Goal: Information Seeking & Learning: Get advice/opinions

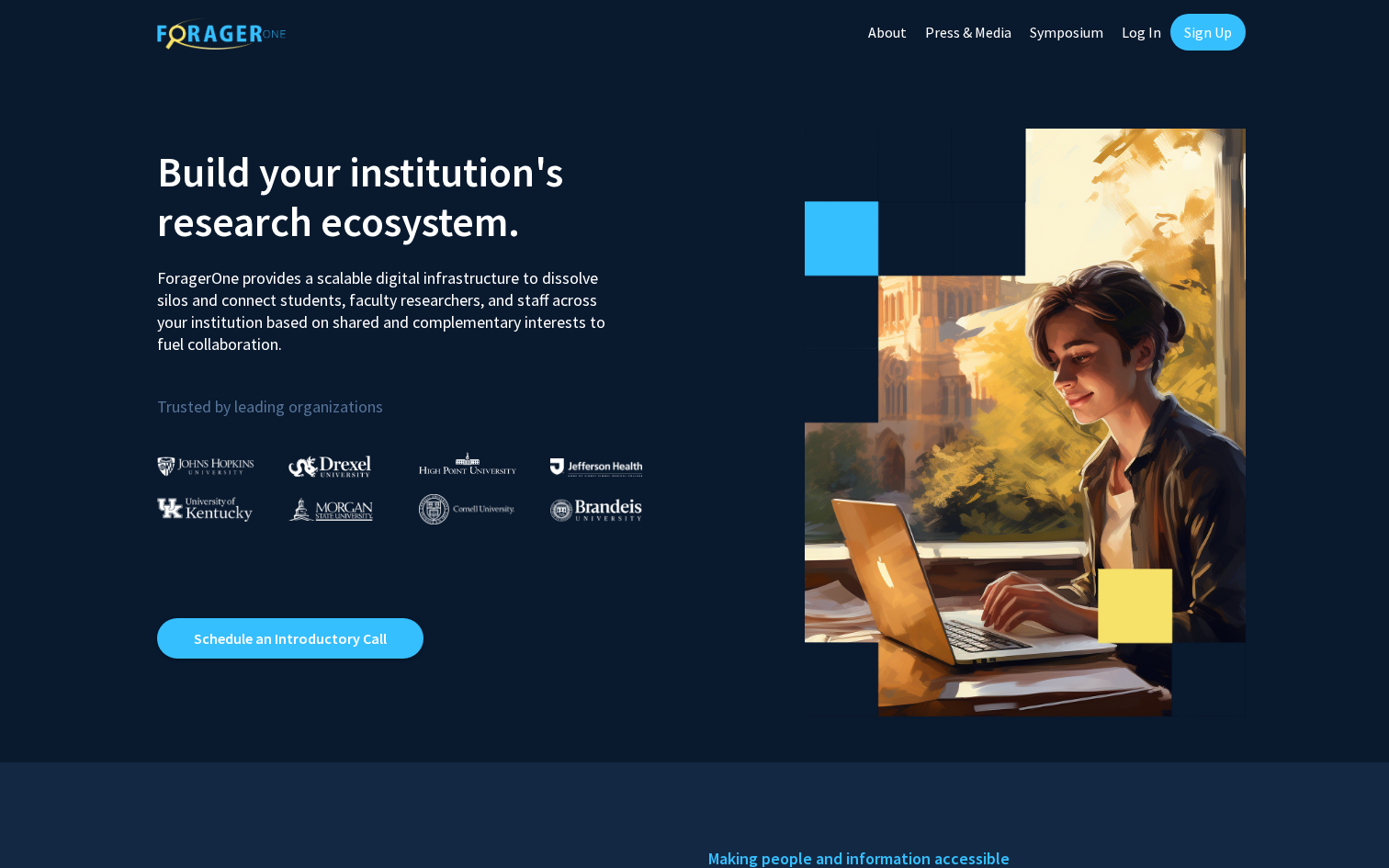
click at [1135, 29] on link "Log In" at bounding box center [1141, 32] width 58 height 64
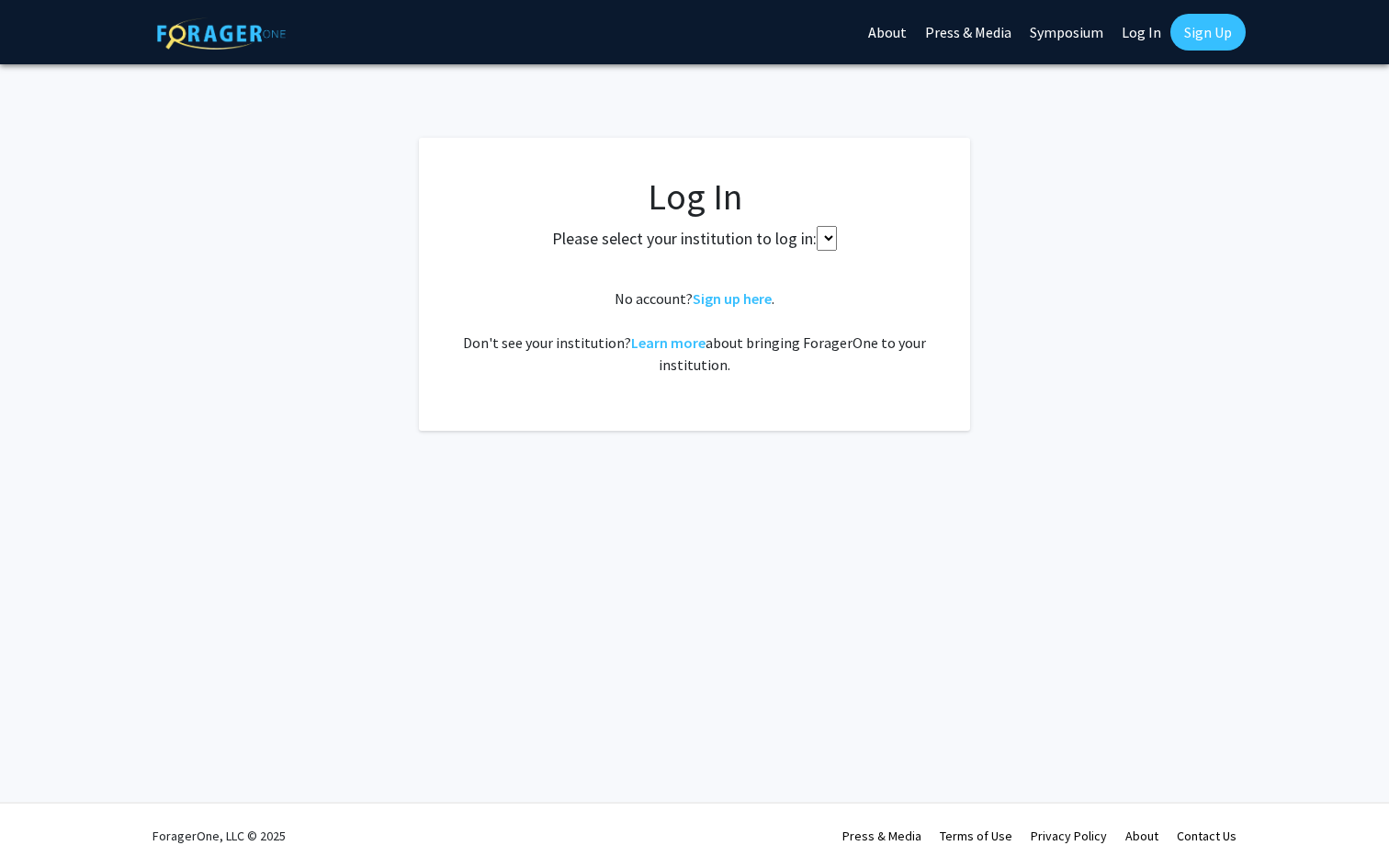
select select
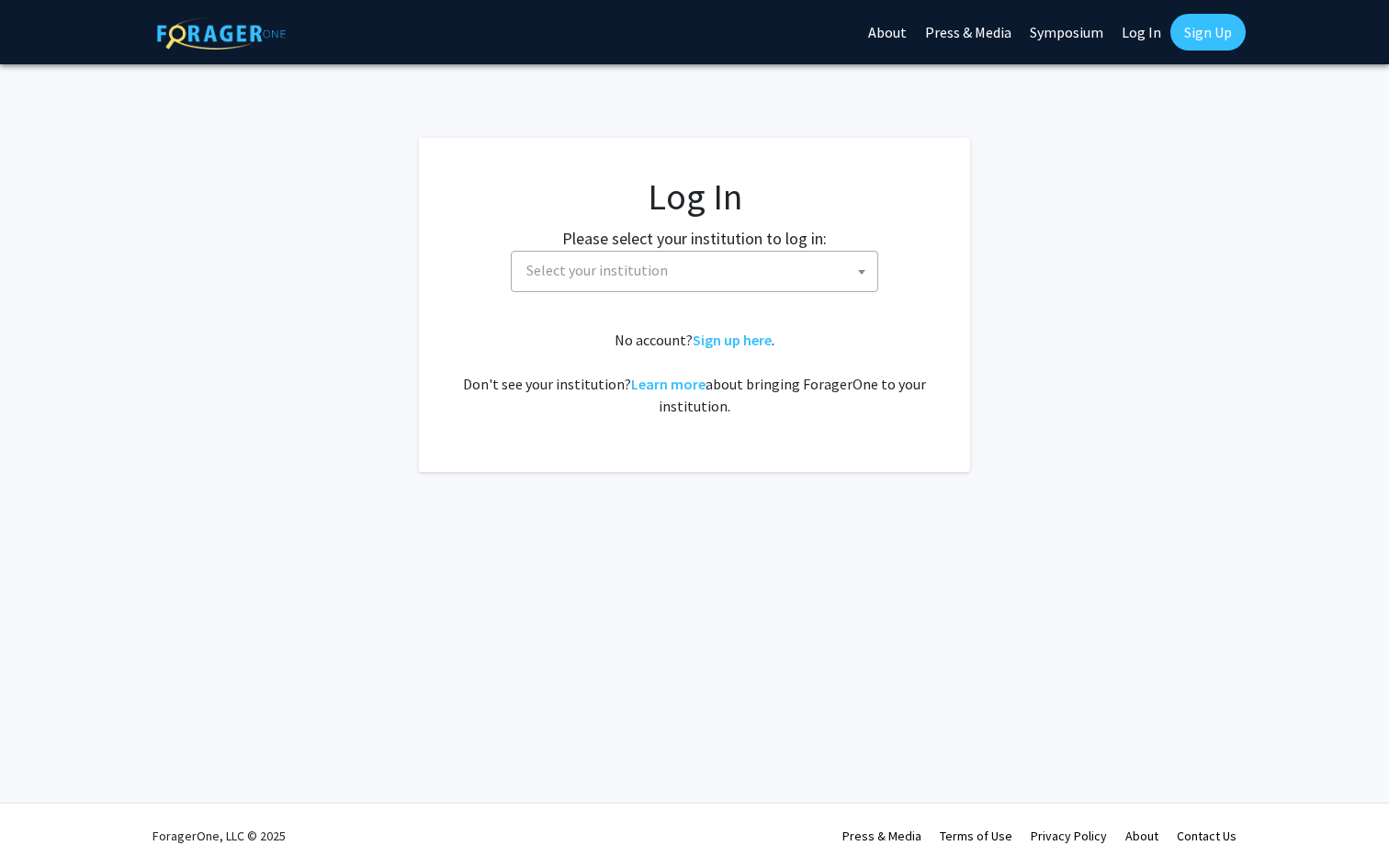
click at [753, 284] on span "Select your institution" at bounding box center [698, 270] width 358 height 38
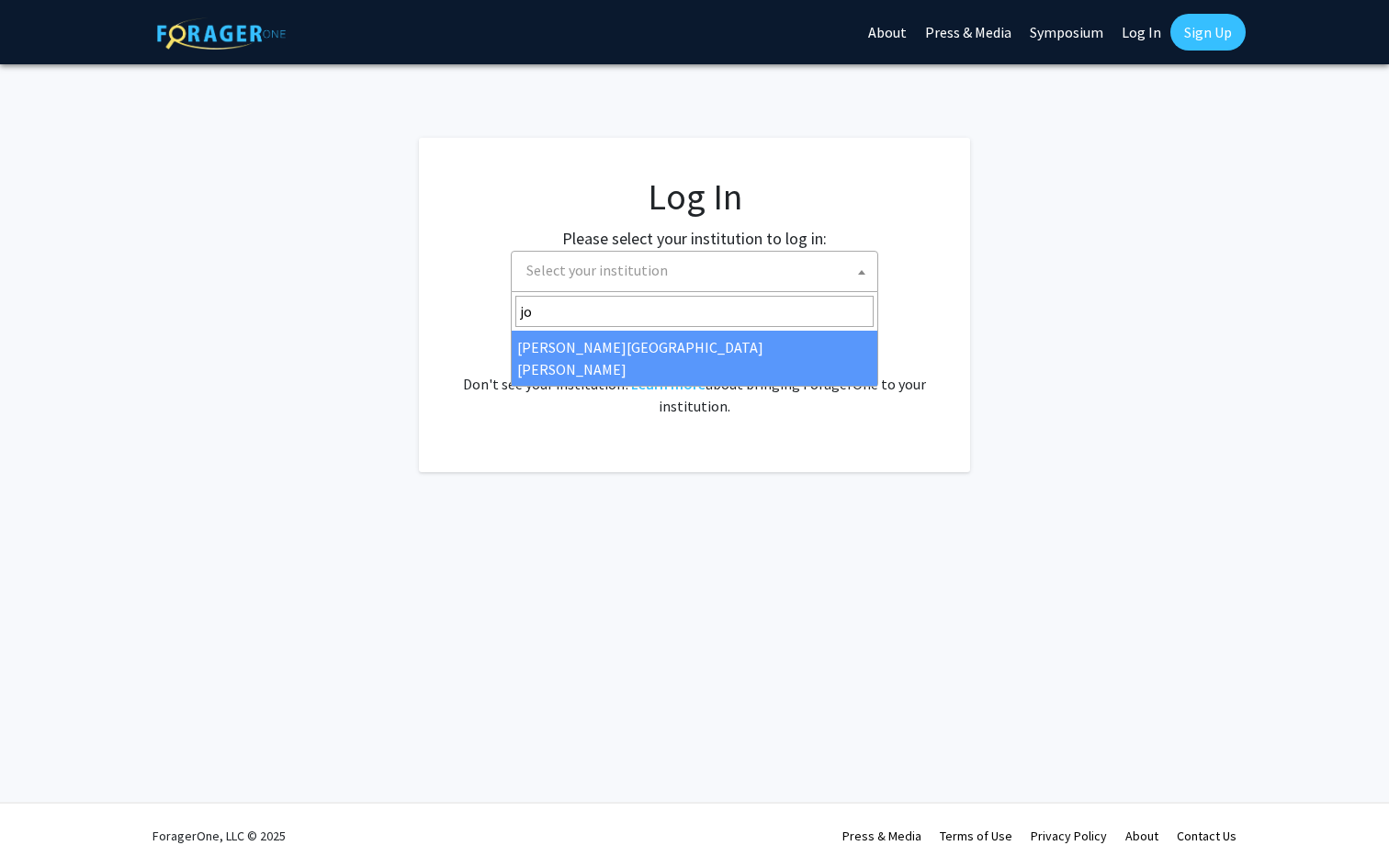
type input "joh"
select select "1"
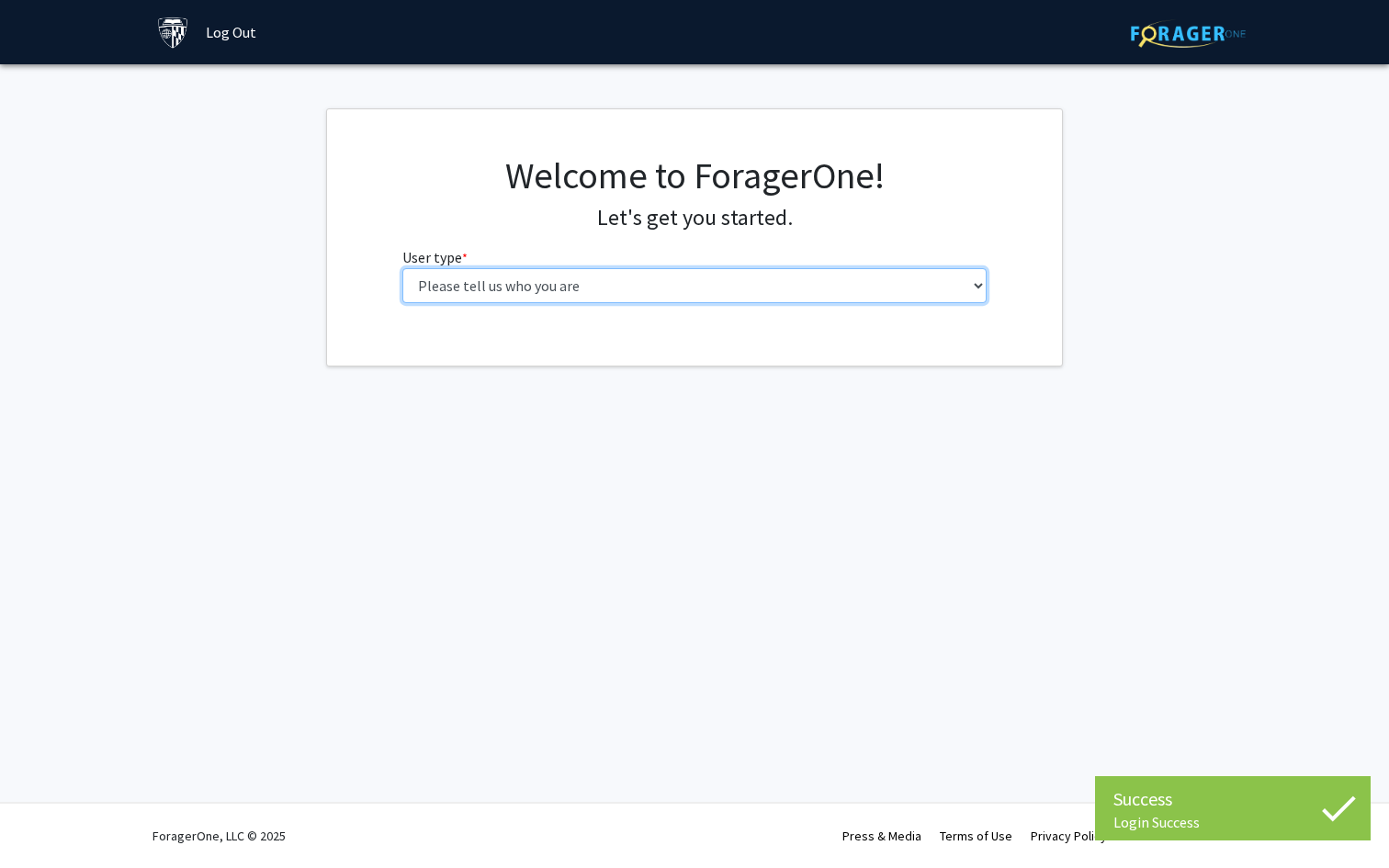
click at [614, 294] on select "Please tell us who you are Undergraduate Student Master's Student Doctoral Cand…" at bounding box center [695, 285] width 585 height 35
select select "1: undergrad"
click at [402, 268] on select "Please tell us who you are Undergraduate Student Master's Student Doctoral Cand…" at bounding box center [695, 285] width 585 height 35
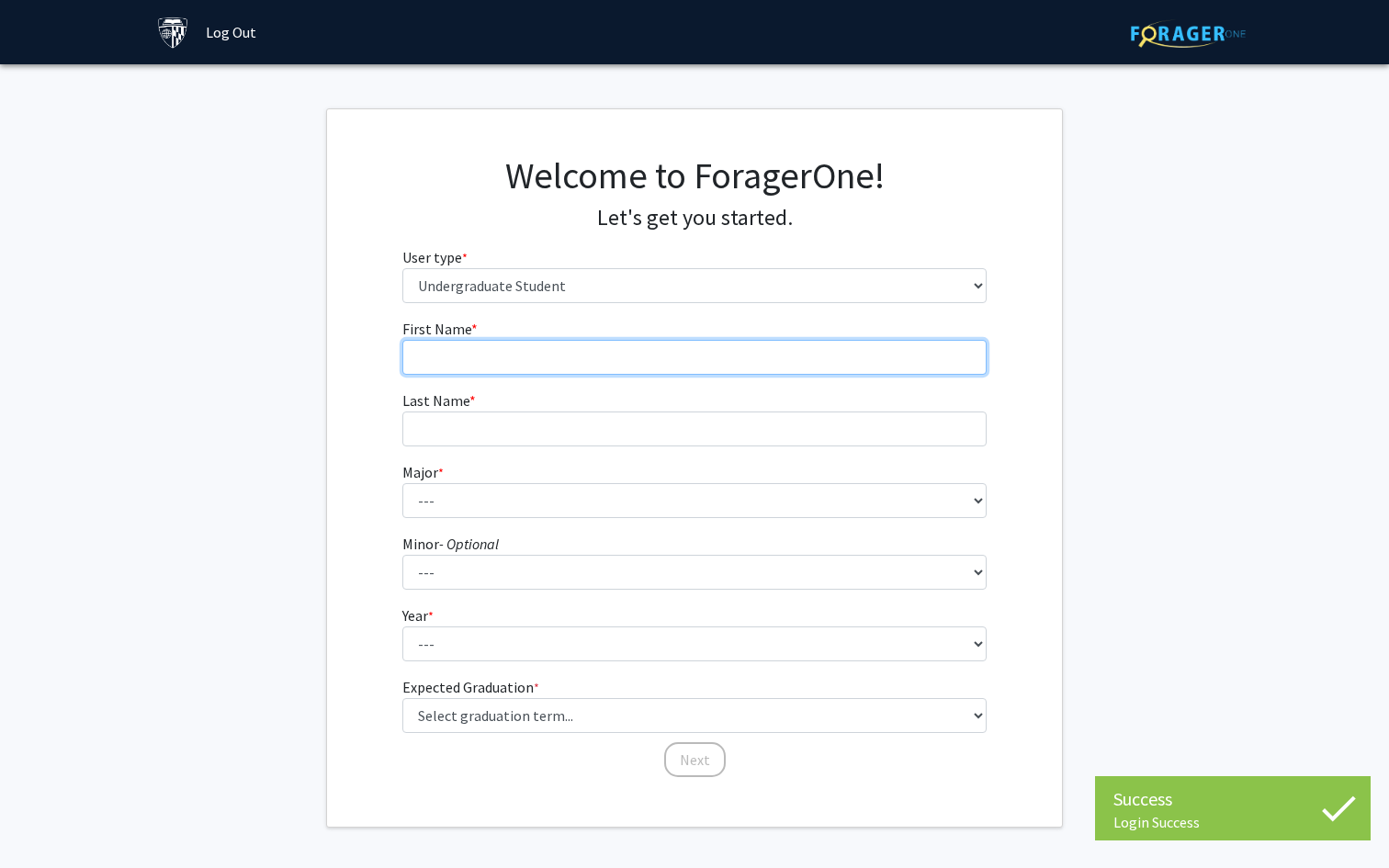
click at [772, 372] on input "First Name * required" at bounding box center [695, 357] width 585 height 35
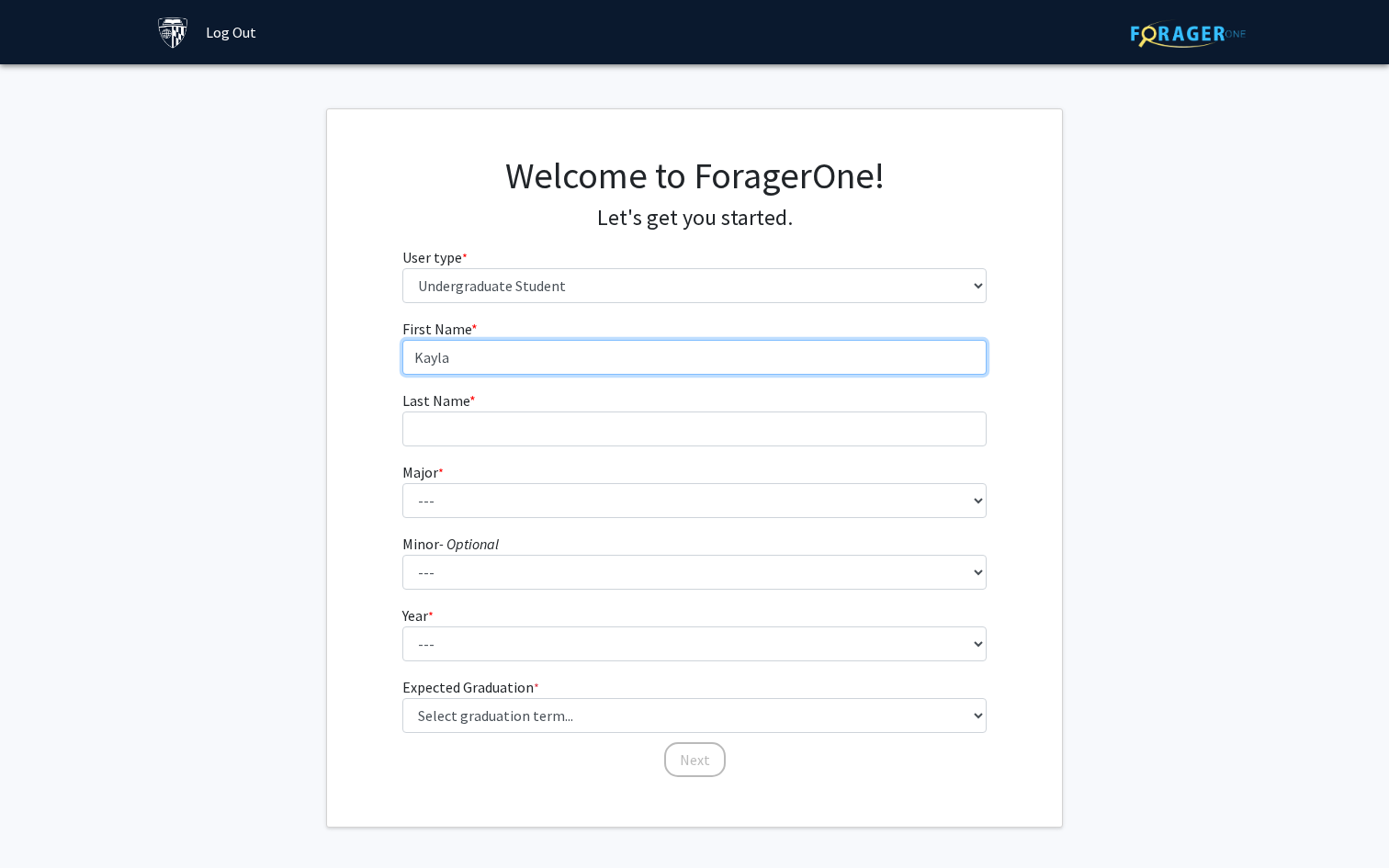
type input "Kayla"
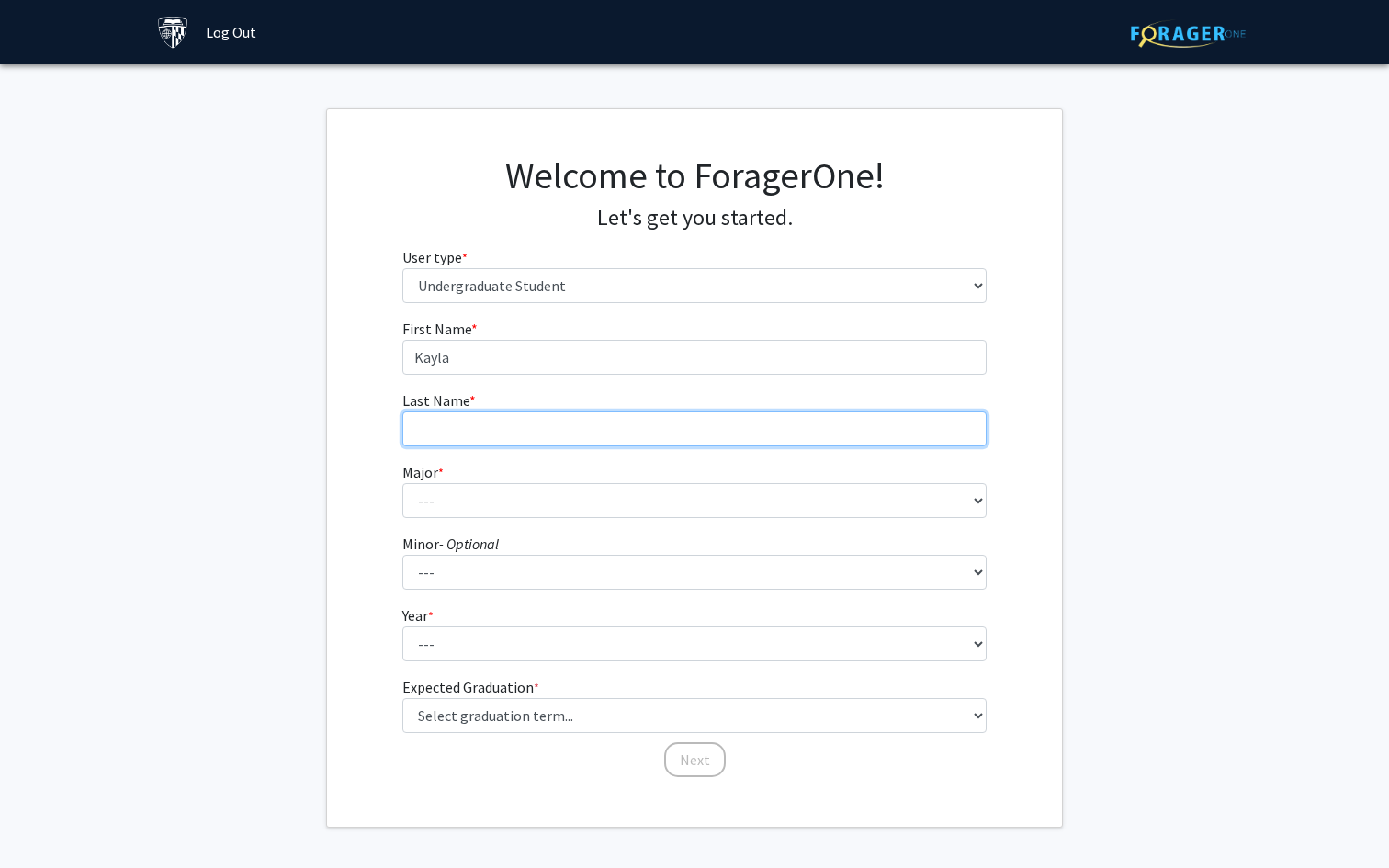
click at [671, 438] on input "Last Name * required" at bounding box center [695, 429] width 585 height 35
type input "Ritzman"
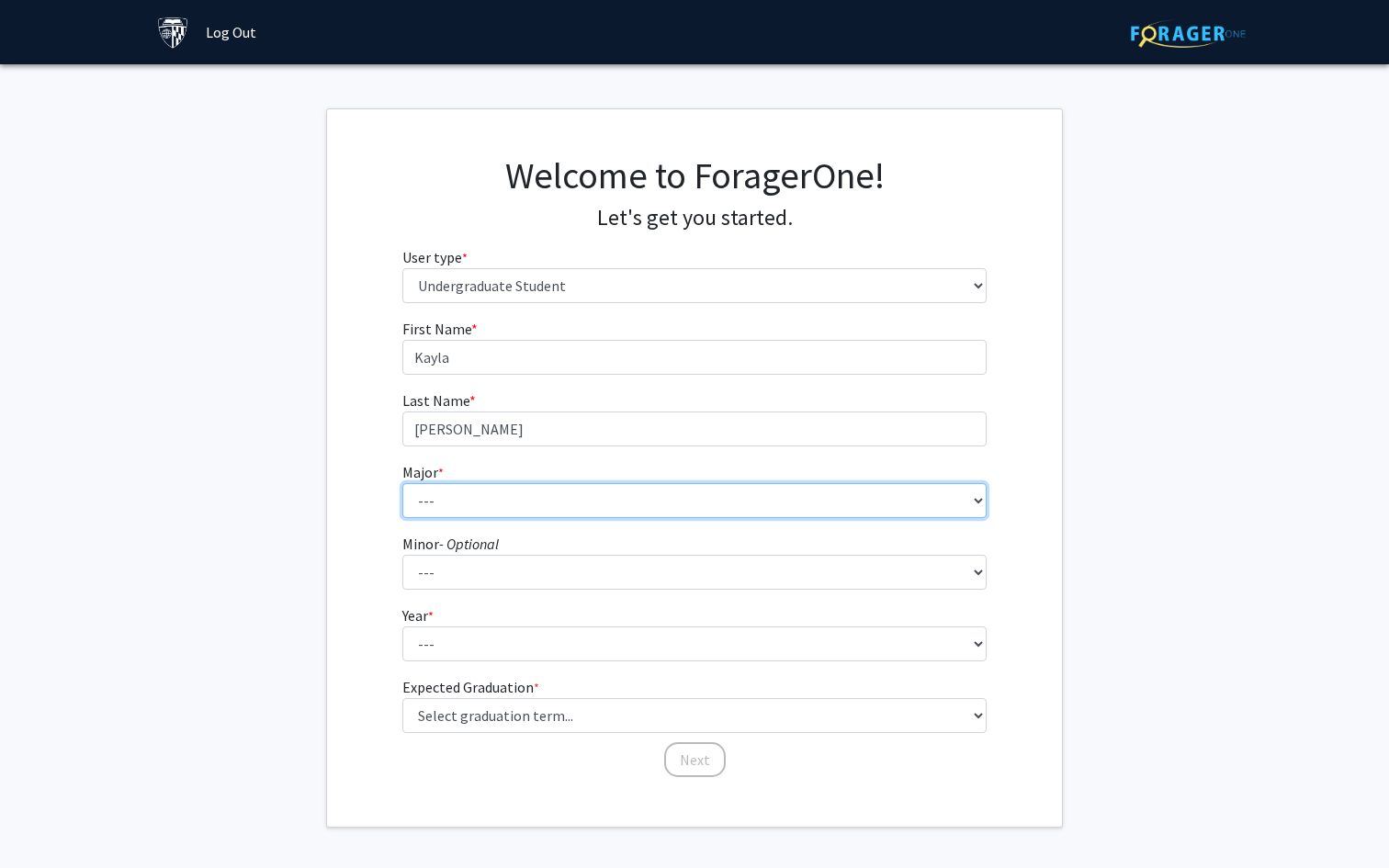
click at [548, 502] on select "--- Africana Studies Anthropology Applied Mathematics & Statistics Archaeology …" at bounding box center [695, 501] width 585 height 35
select select "41: 55"
click at [402, 483] on select "--- Africana Studies Anthropology Applied Mathematics & Statistics Archaeology …" at bounding box center [695, 501] width 585 height 35
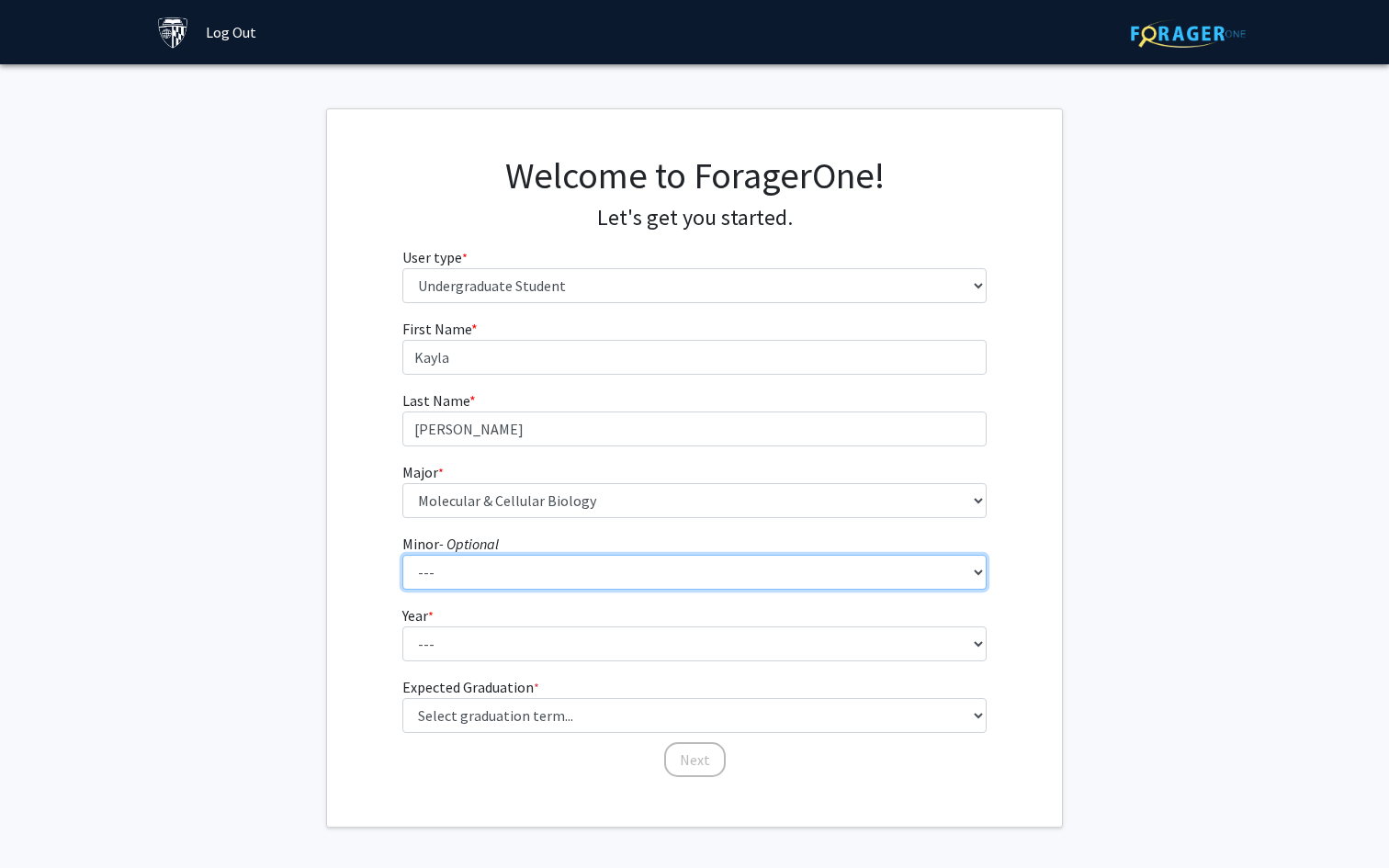
click at [502, 570] on select "--- Accounting and Financial Management Africana Studies Anthropology Applied M…" at bounding box center [695, 573] width 585 height 35
select select "42: 54"
click at [402, 555] on select "--- Accounting and Financial Management Africana Studies Anthropology Applied M…" at bounding box center [695, 573] width 585 height 35
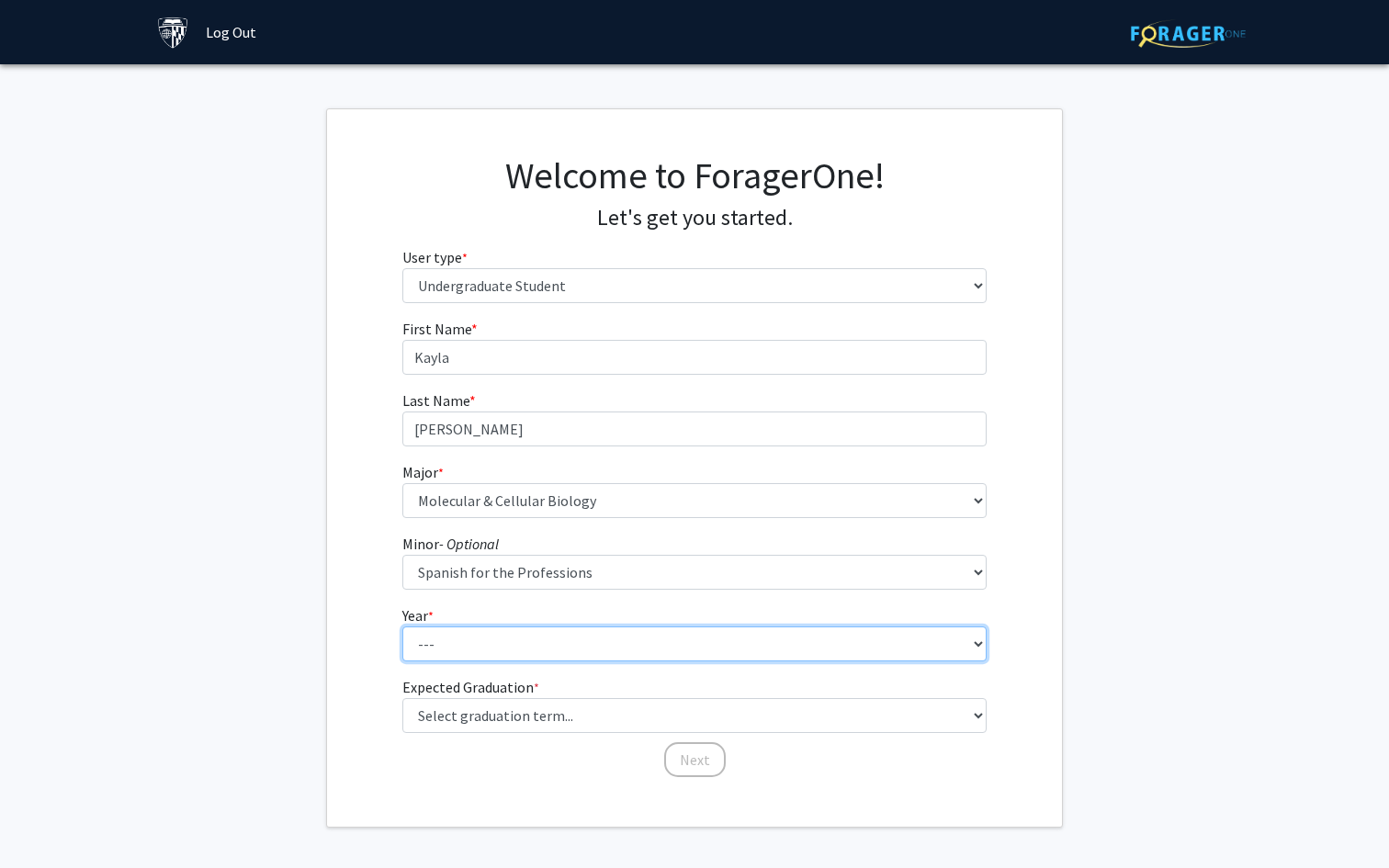
click at [469, 643] on select "--- First-year Sophomore Junior Senior Postbaccalaureate Certificate" at bounding box center [695, 644] width 585 height 35
click at [402, 627] on select "--- First-year Sophomore Junior Senior Postbaccalaureate Certificate" at bounding box center [695, 644] width 585 height 35
click at [486, 651] on select "--- First-year Sophomore Junior Senior Postbaccalaureate Certificate" at bounding box center [695, 644] width 585 height 35
select select "2: sophomore"
click at [402, 627] on select "--- First-year Sophomore Junior Senior Postbaccalaureate Certificate" at bounding box center [695, 644] width 585 height 35
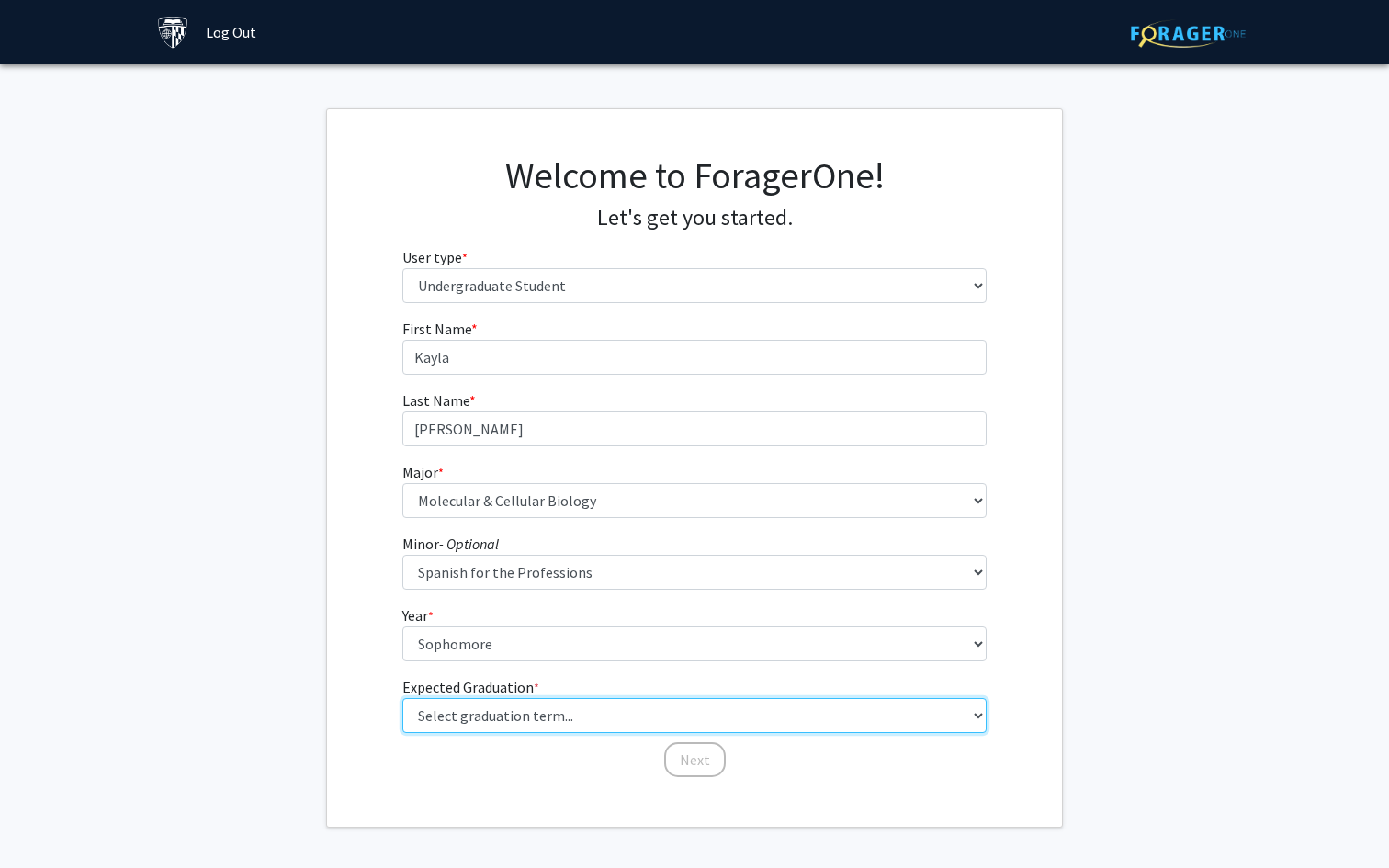
click at [499, 704] on select "Select graduation term... Spring 2025 Summer 2025 Fall 2025 Winter 2025 Spring …" at bounding box center [695, 715] width 585 height 35
select select "13: spring_2028"
click at [402, 698] on select "Select graduation term... Spring 2025 Summer 2025 Fall 2025 Winter 2025 Spring …" at bounding box center [695, 715] width 585 height 35
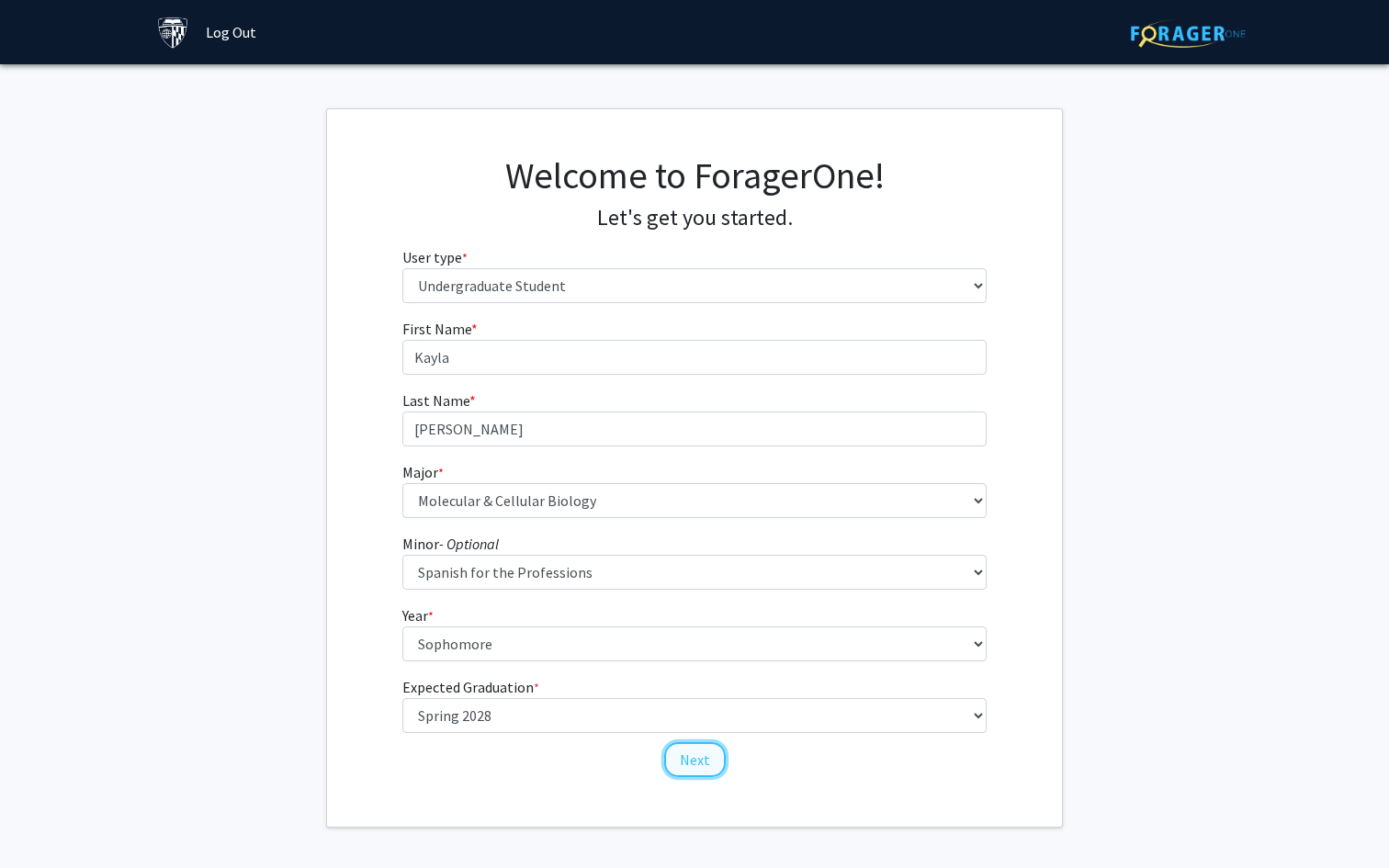
click at [688, 752] on button "Next" at bounding box center [695, 759] width 62 height 35
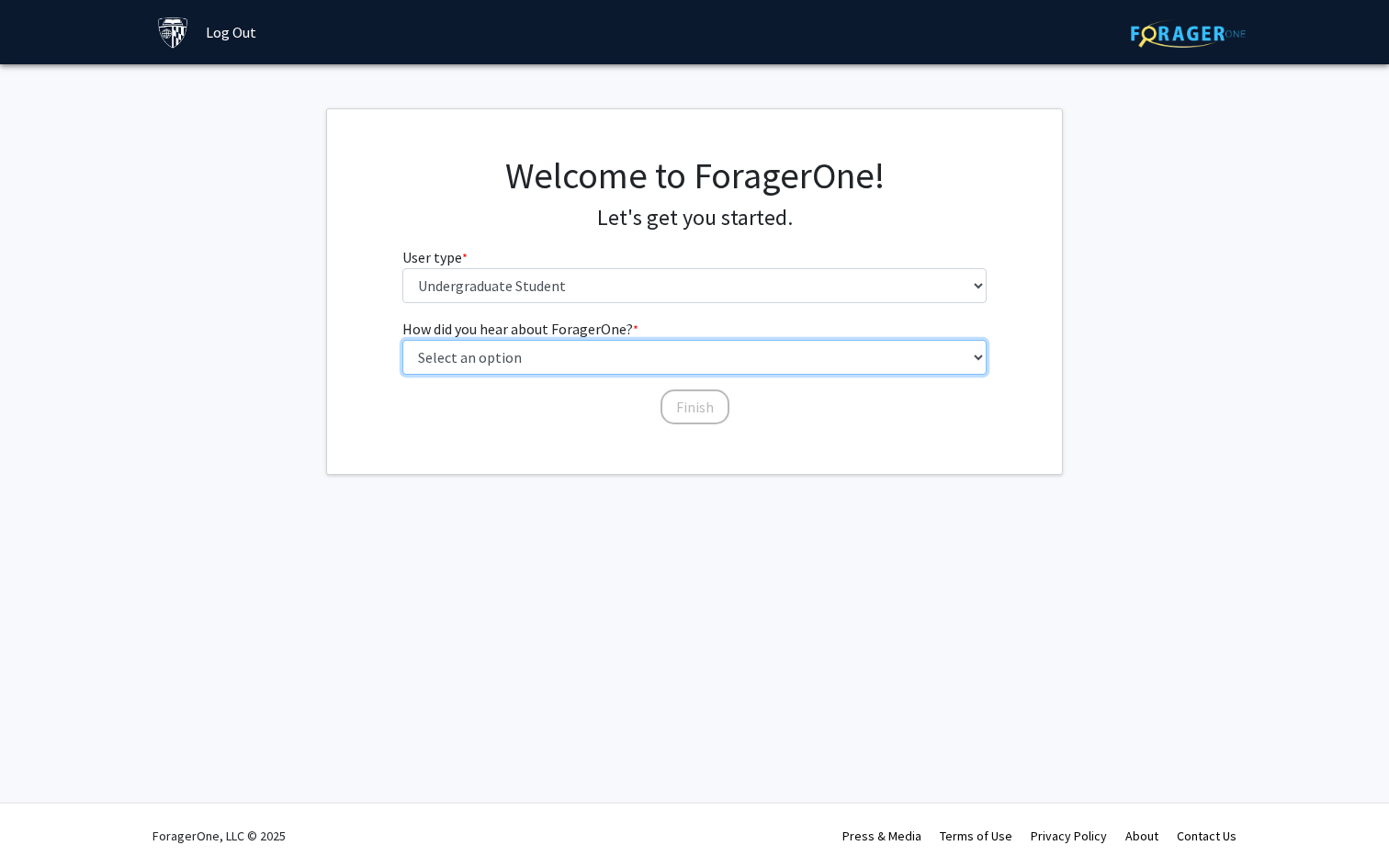
click at [646, 352] on select "Select an option Peer/student recommendation Faculty/staff recommendation Unive…" at bounding box center [695, 357] width 585 height 35
select select "3: university_website"
click at [402, 340] on select "Select an option Peer/student recommendation Faculty/staff recommendation Unive…" at bounding box center [695, 357] width 585 height 35
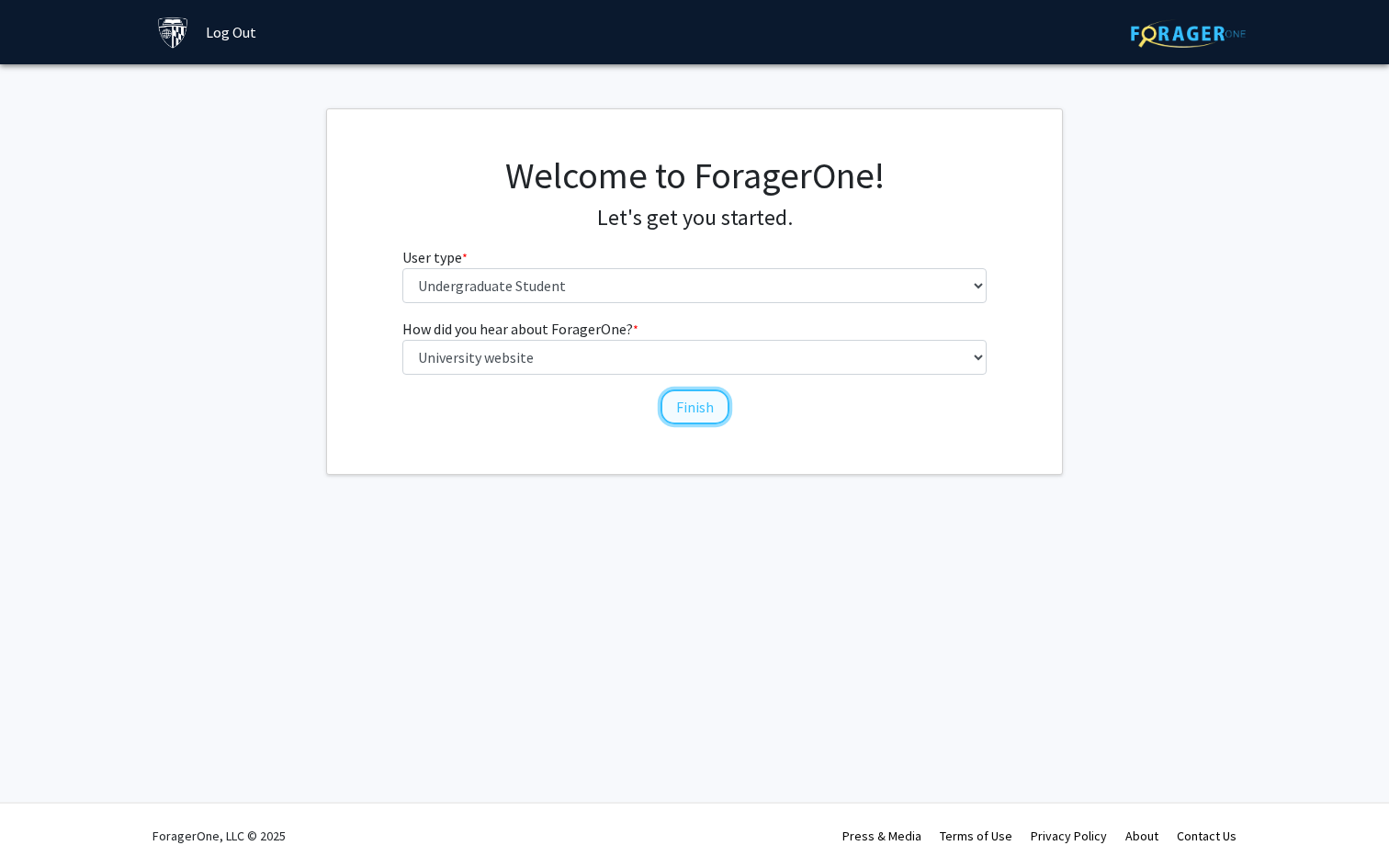
click at [688, 410] on button "Finish" at bounding box center [695, 407] width 69 height 35
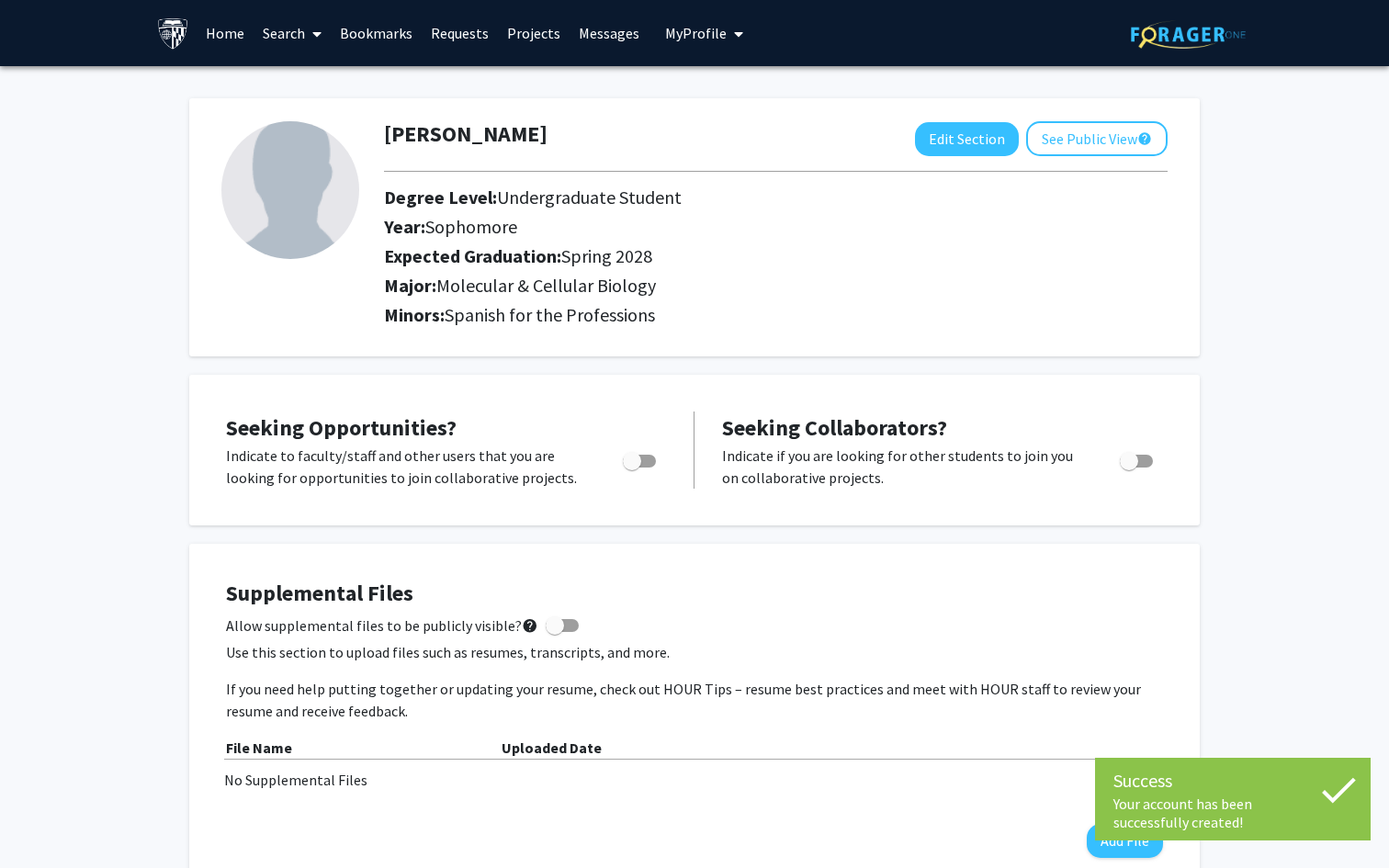
click at [653, 465] on span "Toggle" at bounding box center [640, 461] width 33 height 13
click at [632, 468] on input "Are you actively seeking opportunities?" at bounding box center [631, 468] width 1 height 1
checkbox input "true"
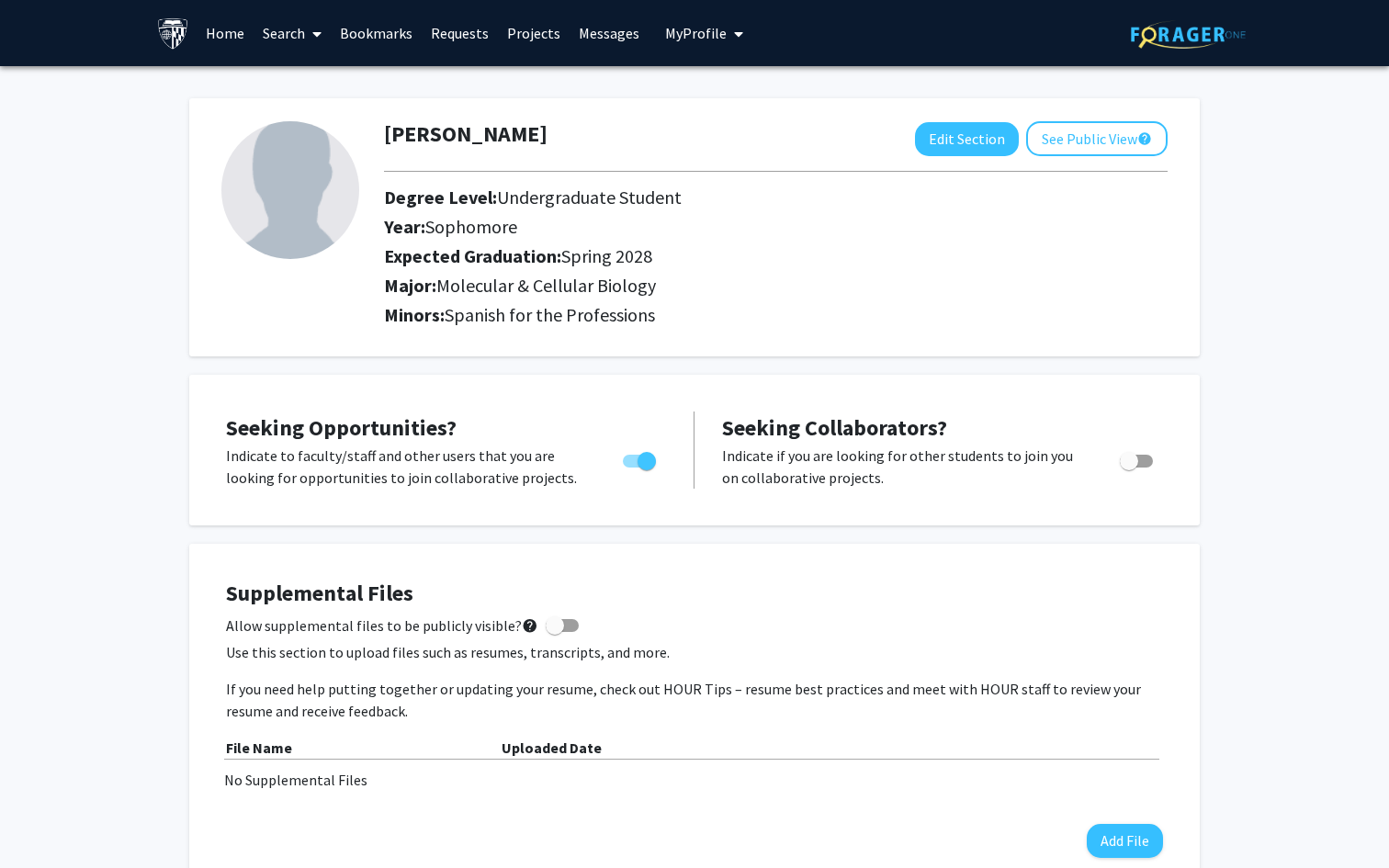
click at [1151, 460] on span "Toggle" at bounding box center [1136, 461] width 33 height 13
click at [1129, 468] on input "Would you like to receive other student requests to work with you?" at bounding box center [1128, 468] width 1 height 1
checkbox input "true"
click at [286, 34] on link "Search" at bounding box center [292, 33] width 77 height 64
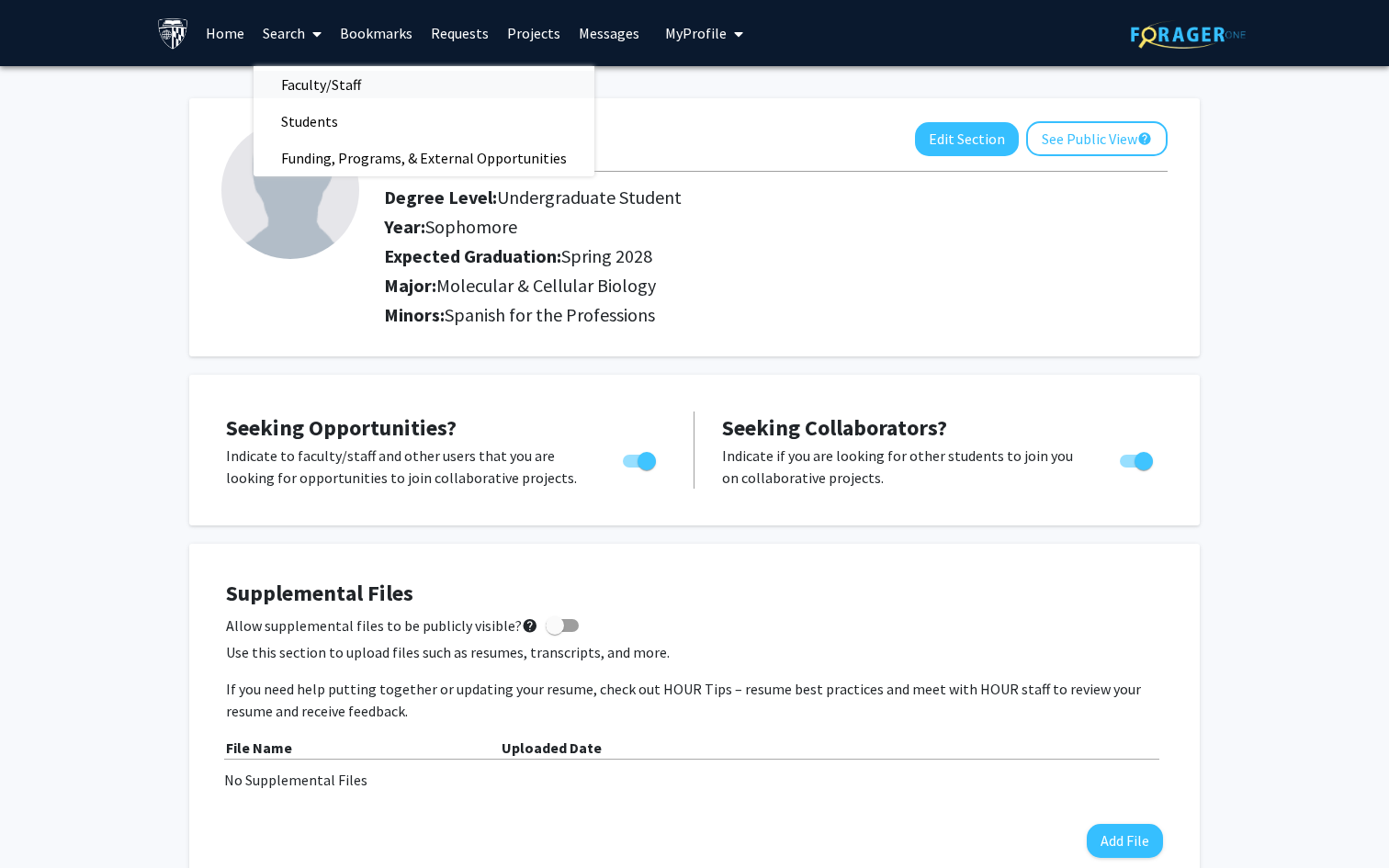
click at [308, 84] on span "Faculty/Staff" at bounding box center [320, 85] width 135 height 37
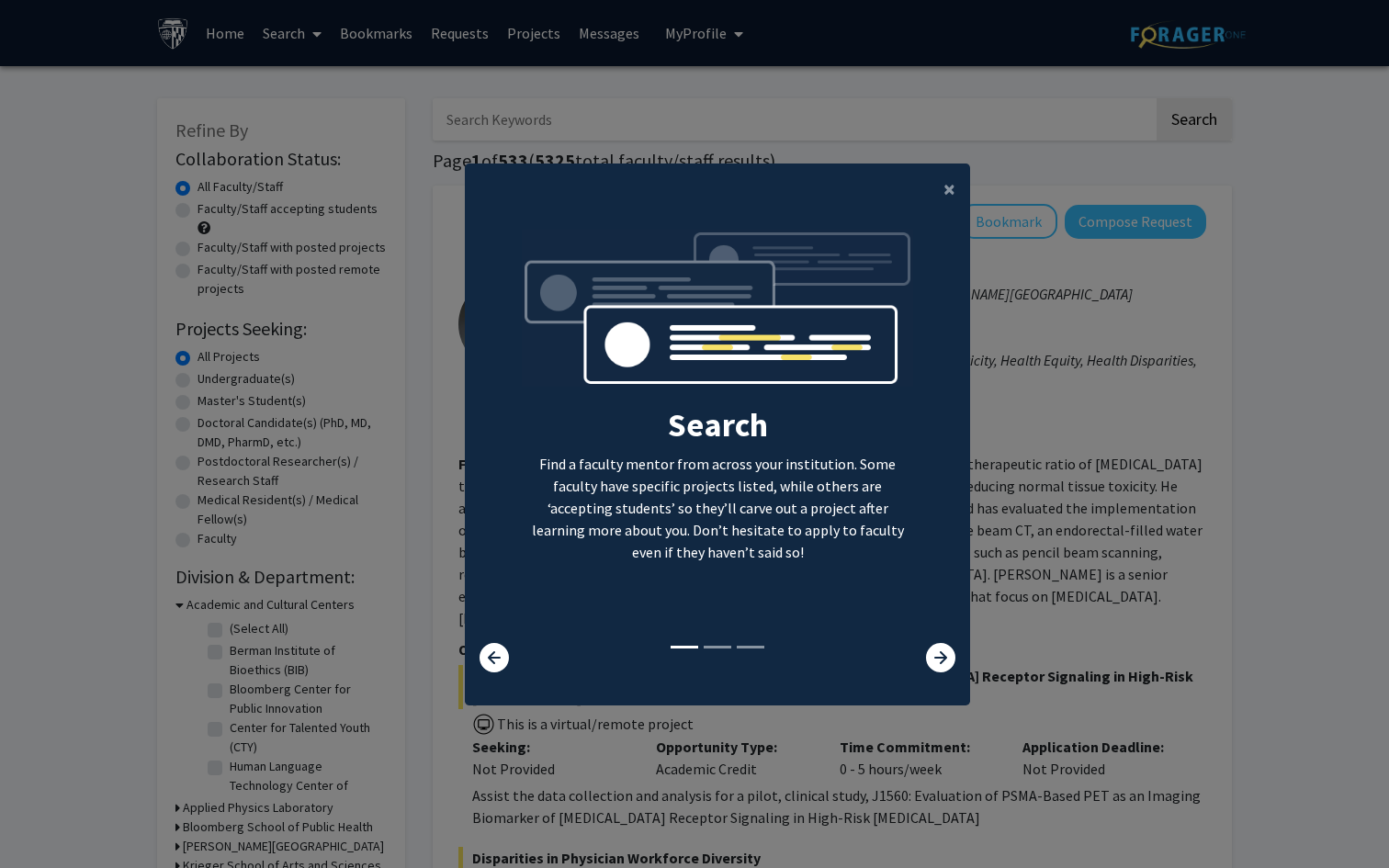
click at [412, 122] on modal-container "× Search Find a faculty mentor from across your institution. Some faculty have …" at bounding box center [694, 434] width 1389 height 868
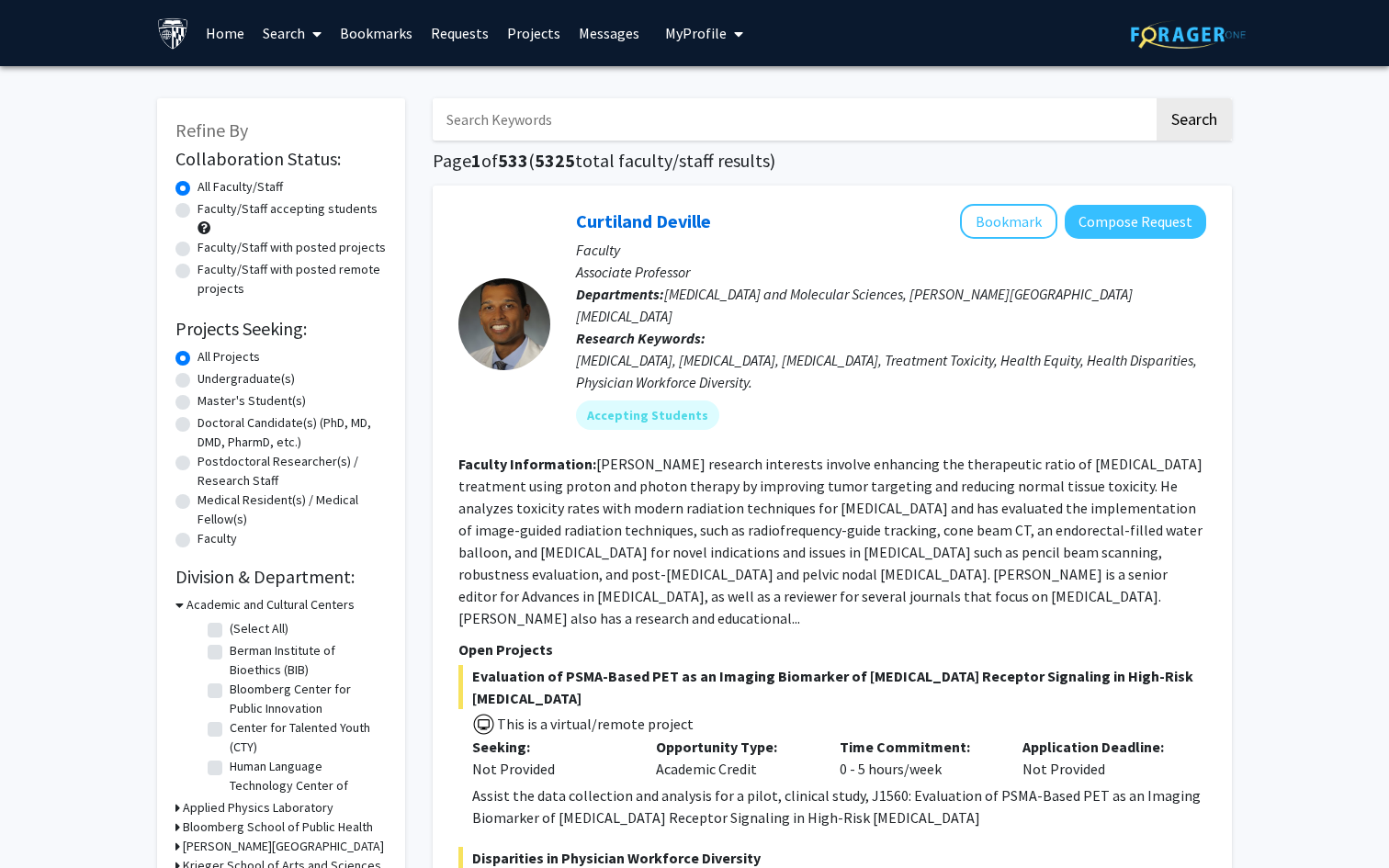
click at [198, 379] on label "Undergraduate(s)" at bounding box center [247, 378] width 98 height 19
click at [198, 379] on input "Undergraduate(s)" at bounding box center [203, 375] width 12 height 12
radio input "true"
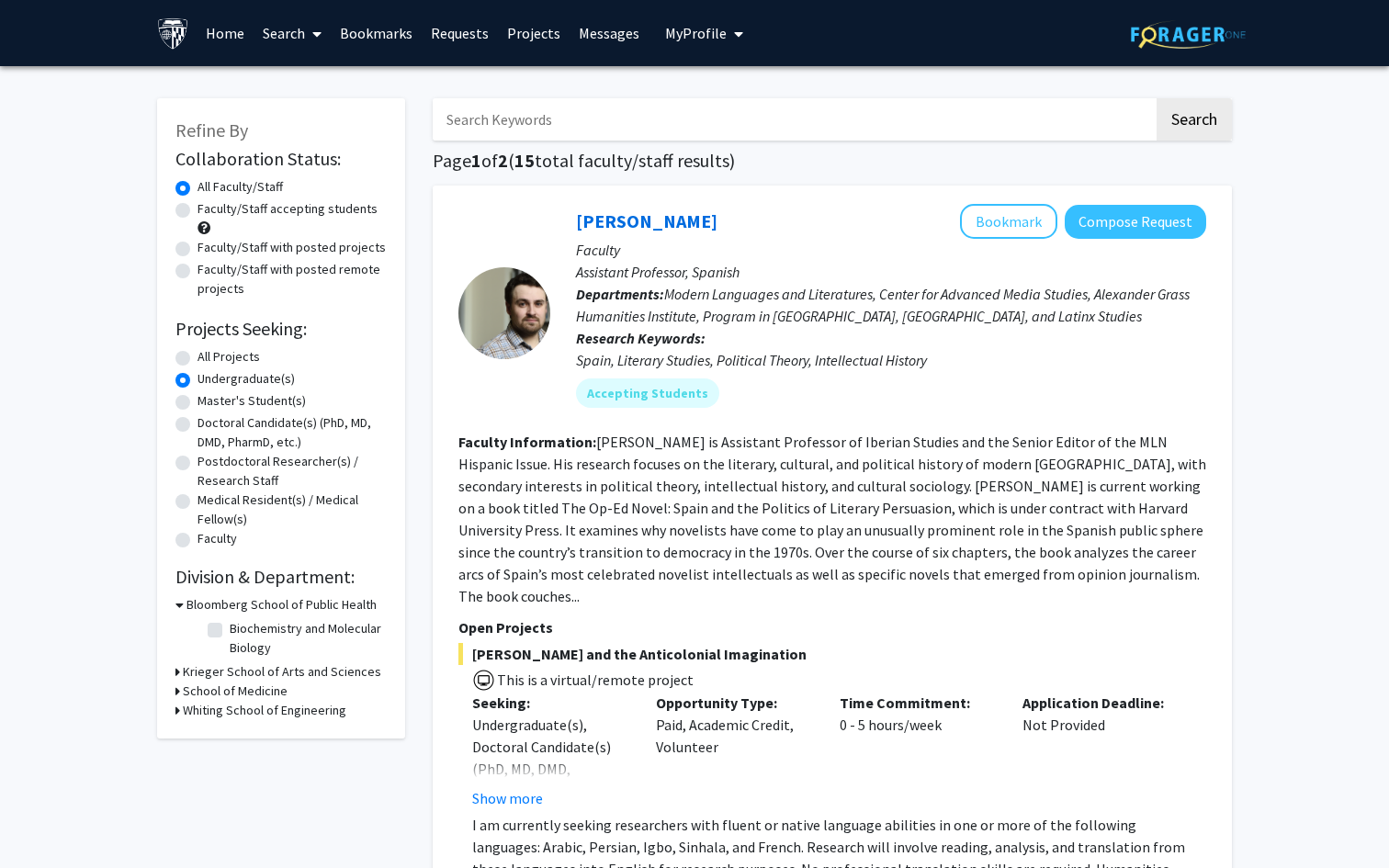
click at [177, 672] on icon at bounding box center [178, 672] width 5 height 19
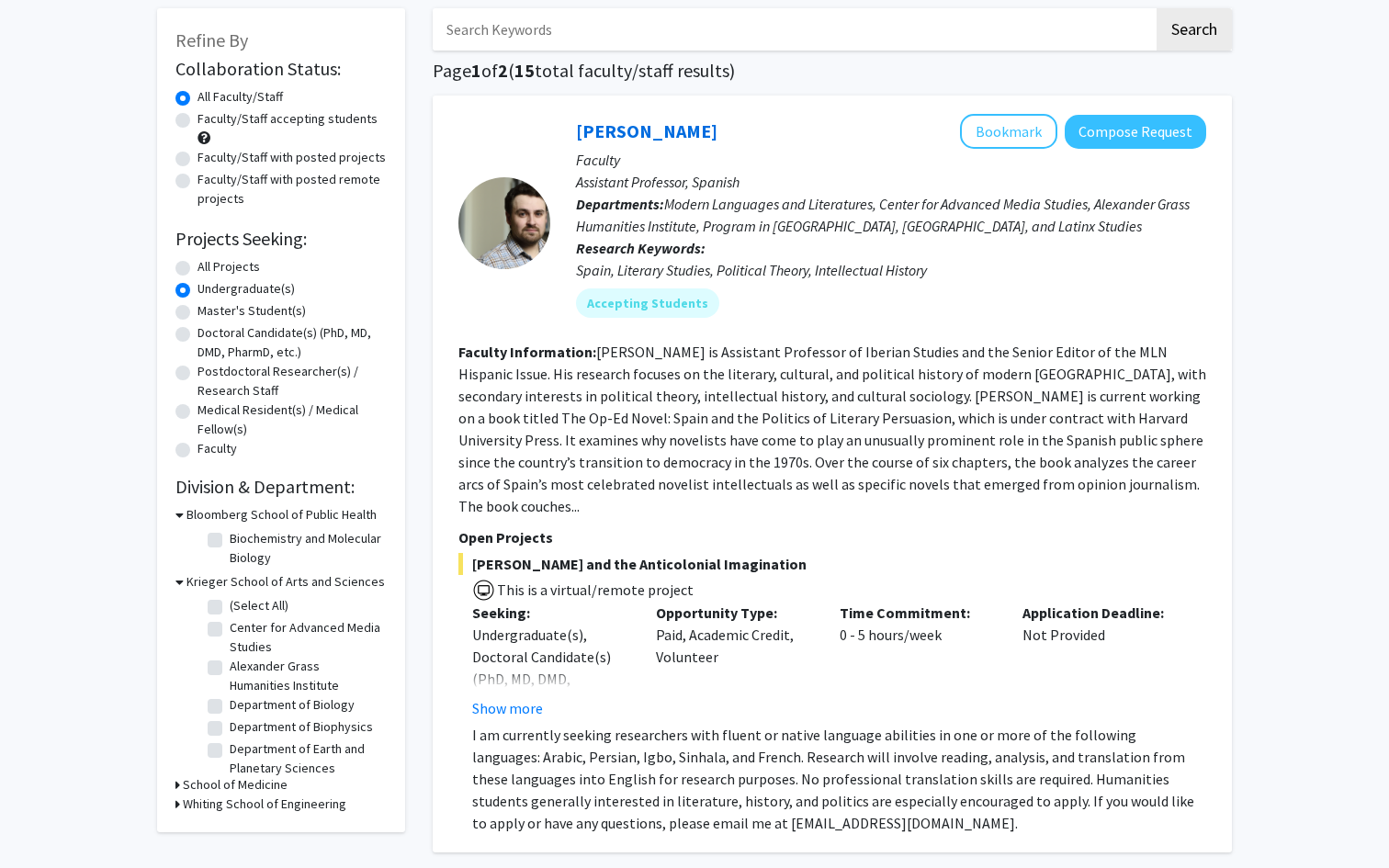
scroll to position [113, 0]
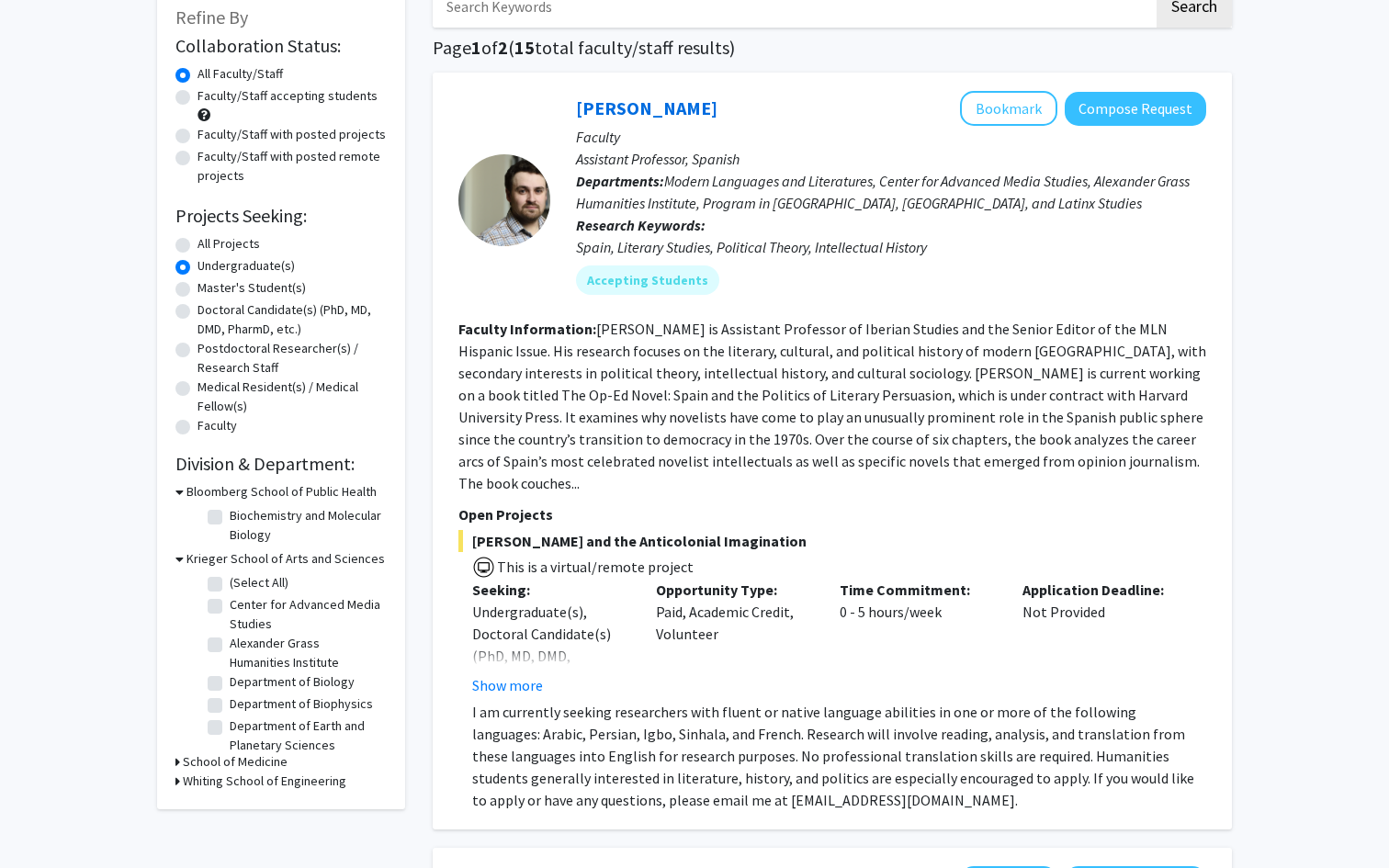
click at [212, 592] on fg-checkbox "(Select All) (Select All)" at bounding box center [295, 584] width 175 height 22
click at [229, 589] on label "(Select All)" at bounding box center [259, 583] width 59 height 19
click at [229, 585] on input "(Select All)" at bounding box center [235, 579] width 12 height 12
checkbox input "true"
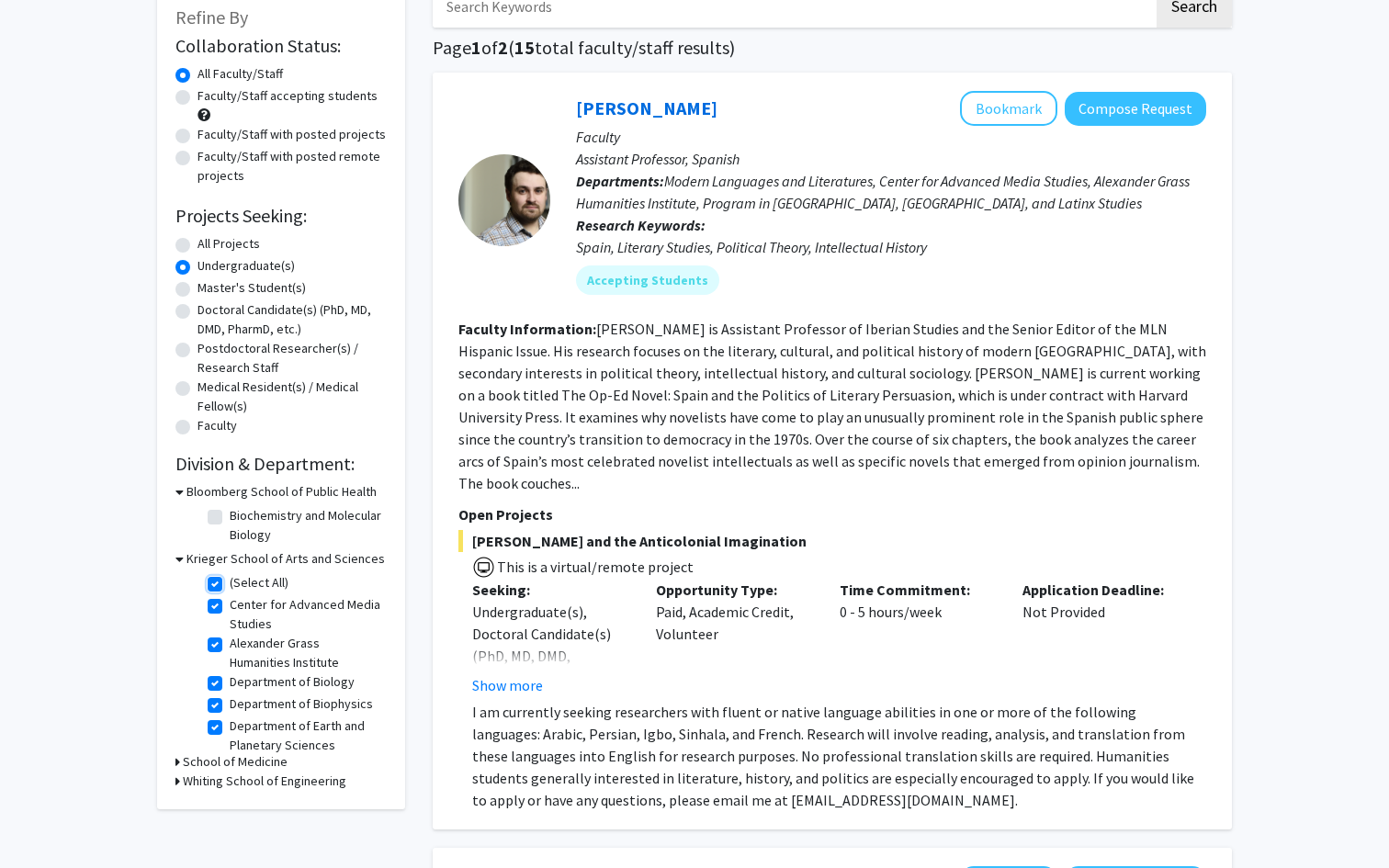
checkbox input "true"
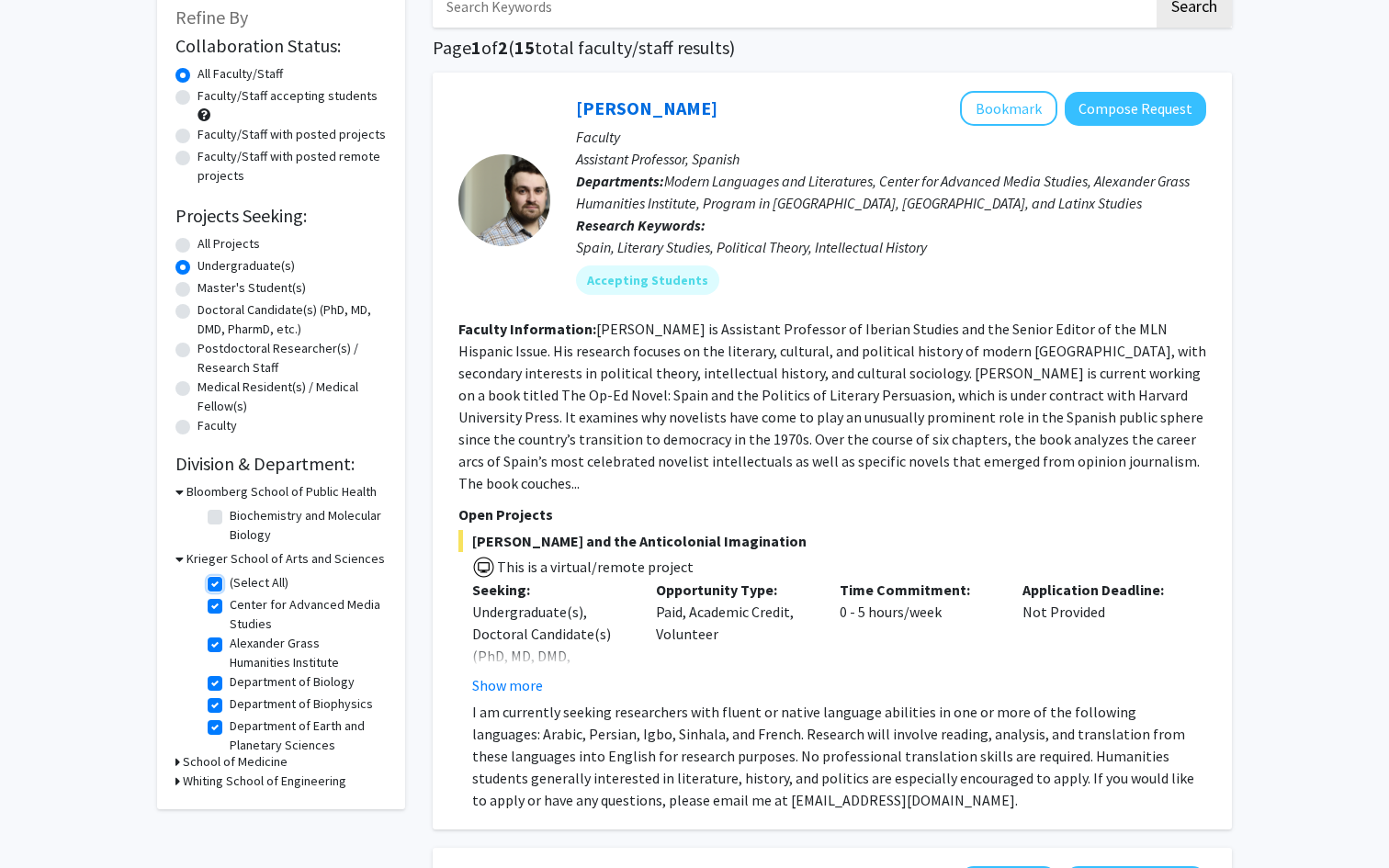
checkbox input "true"
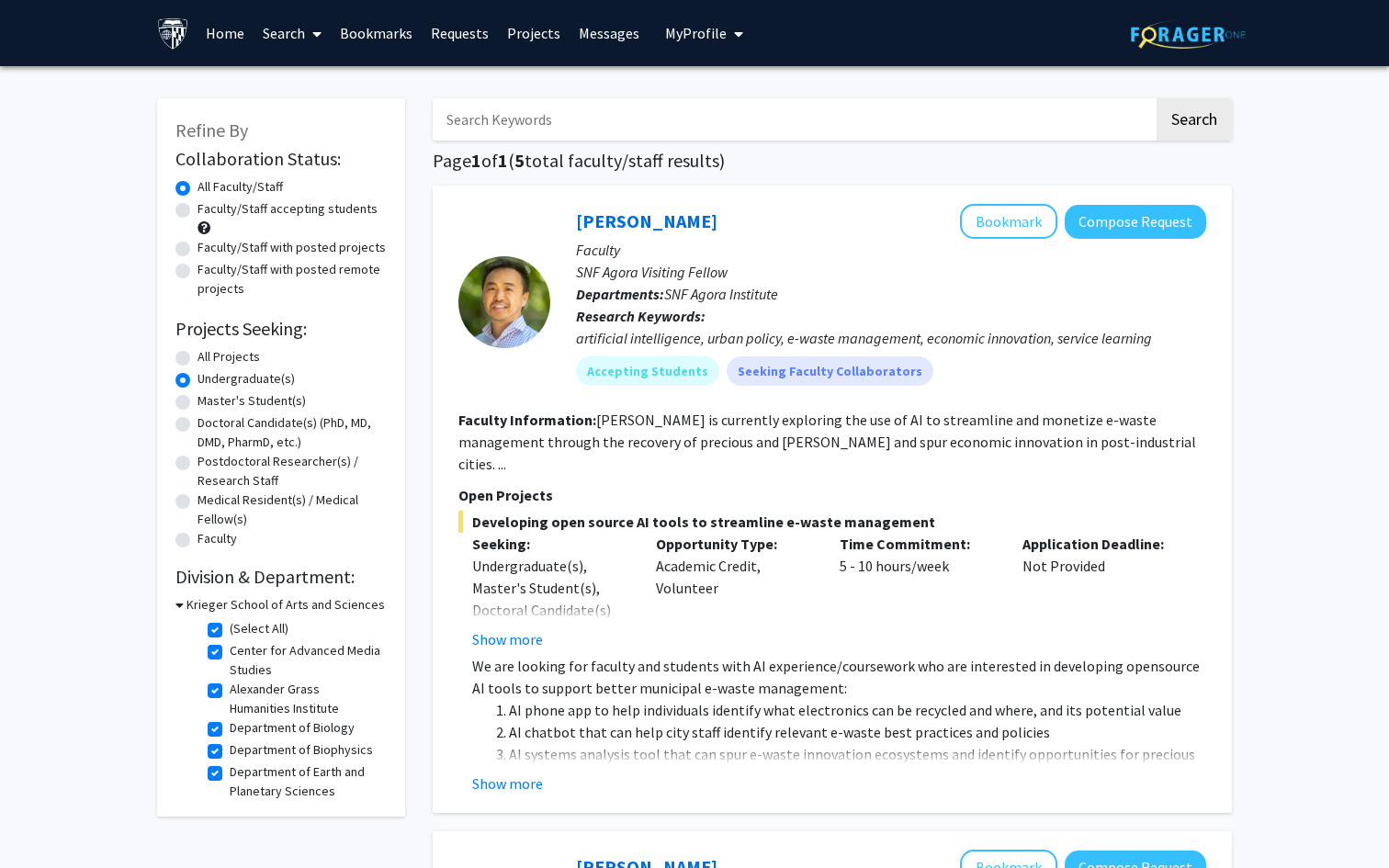
click at [214, 679] on fg-checkbox "Alexander Grass Humanities Institute Alexander Grass Humanities Institute" at bounding box center [295, 699] width 175 height 39
click at [229, 688] on label "Alexander Grass Humanities Institute" at bounding box center [306, 699] width 153 height 39
click at [229, 688] on input "Alexander Grass Humanities Institute" at bounding box center [235, 685] width 12 height 12
checkbox input "false"
checkbox input "true"
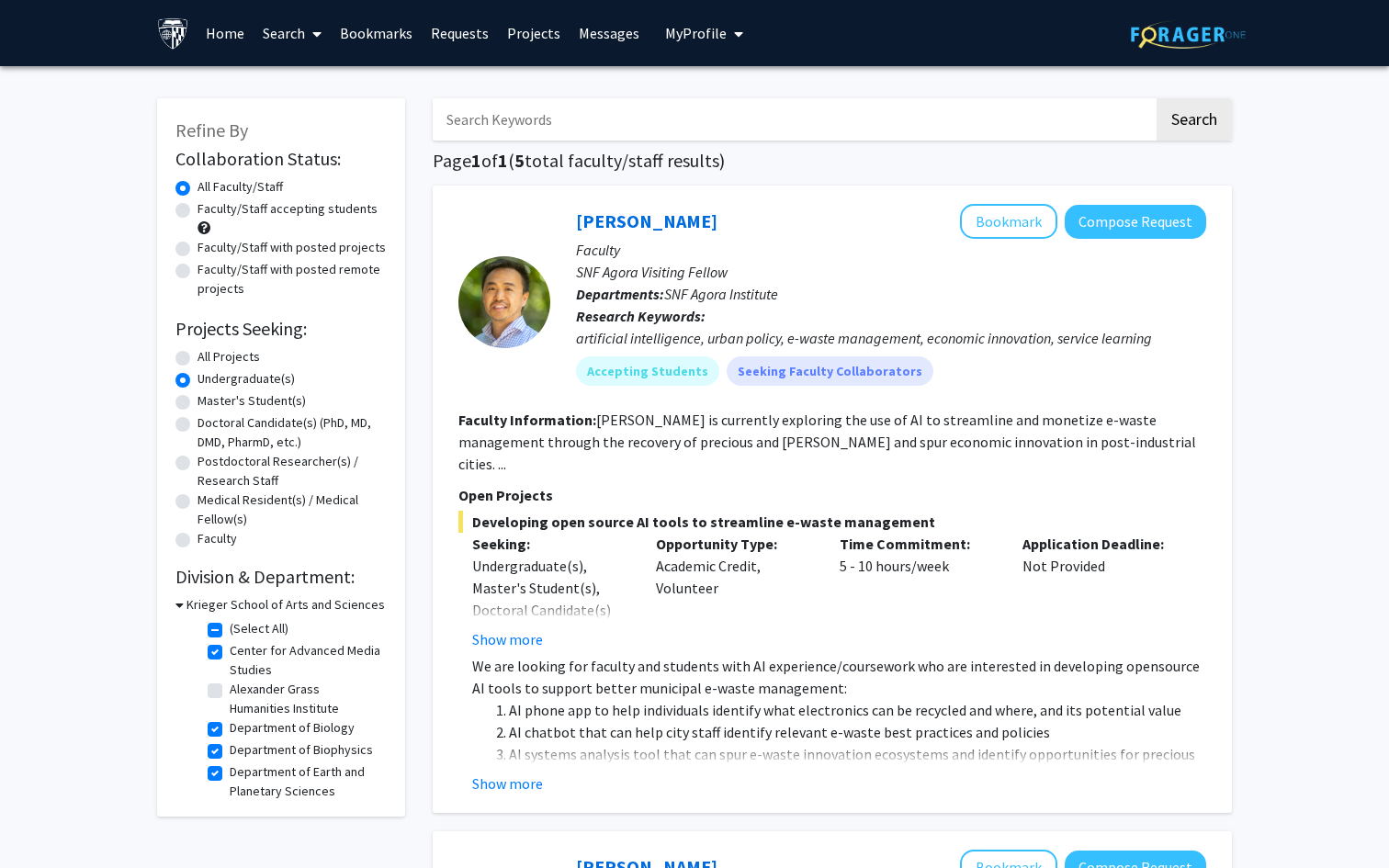
click at [229, 657] on label "Center for Advanced Media Studies" at bounding box center [306, 661] width 153 height 39
click at [229, 654] on input "Center for Advanced Media Studies" at bounding box center [235, 647] width 12 height 12
checkbox input "false"
click at [229, 749] on label "Department of Biophysics" at bounding box center [301, 749] width 144 height 19
click at [229, 749] on input "Department of Biophysics" at bounding box center [235, 746] width 12 height 12
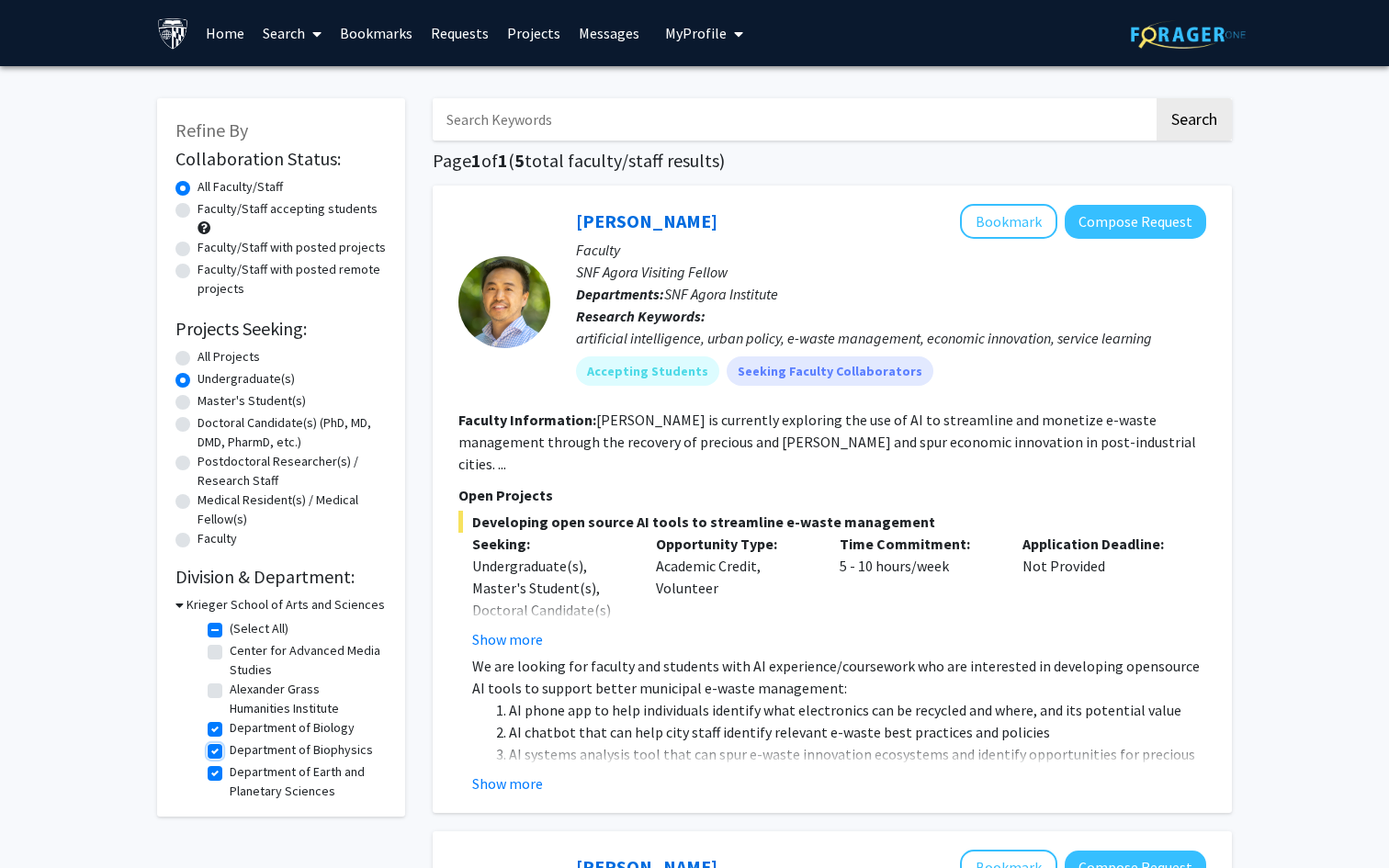
checkbox input "false"
click at [229, 770] on label "Department of Earth and Planetary Sciences" at bounding box center [306, 781] width 153 height 39
click at [229, 770] on input "Department of Earth and Planetary Sciences" at bounding box center [235, 768] width 12 height 12
checkbox input "false"
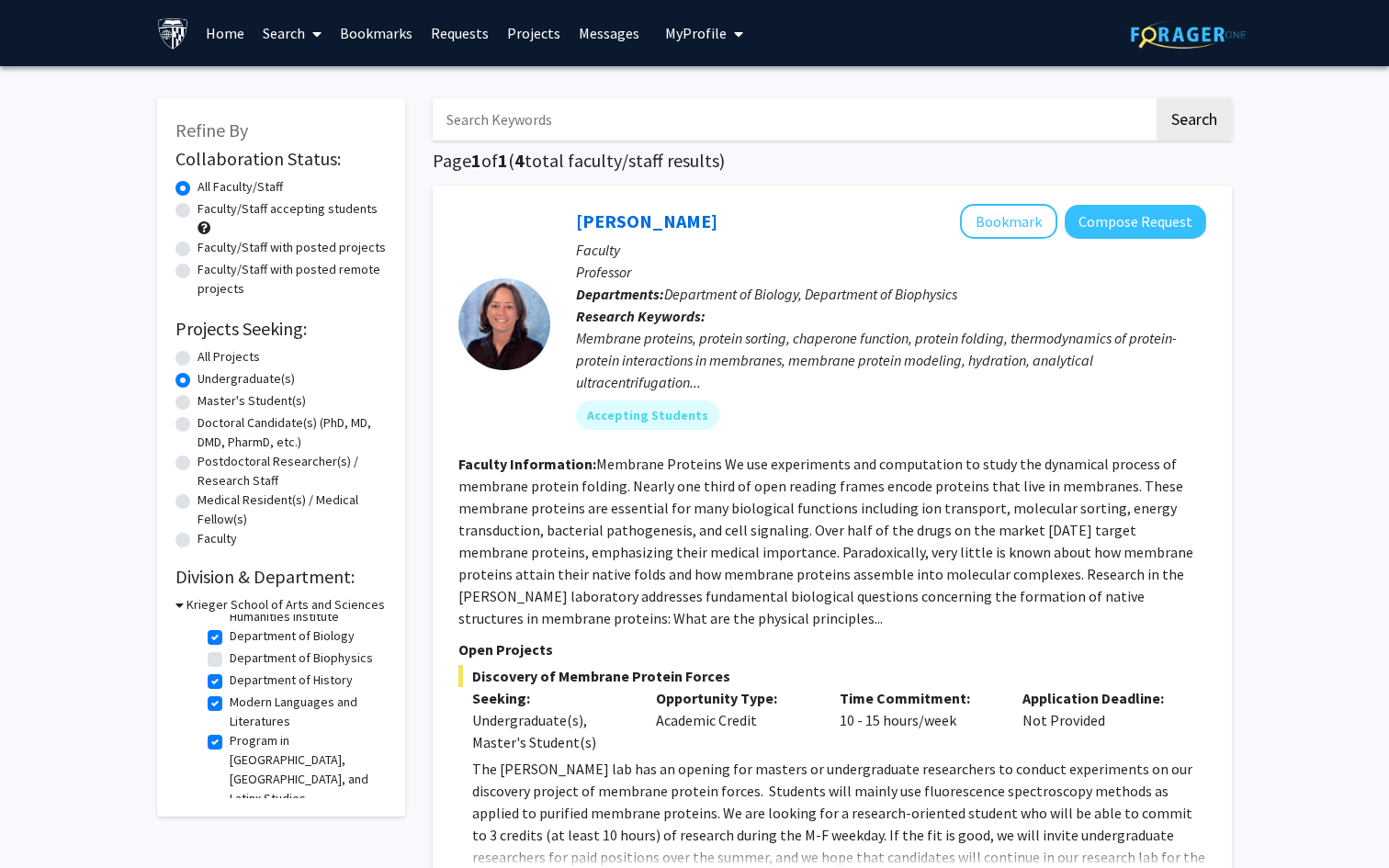
scroll to position [110, 0]
click at [229, 665] on label "Department of History" at bounding box center [291, 663] width 123 height 19
click at [229, 665] on input "Department of History" at bounding box center [235, 659] width 12 height 12
checkbox input "false"
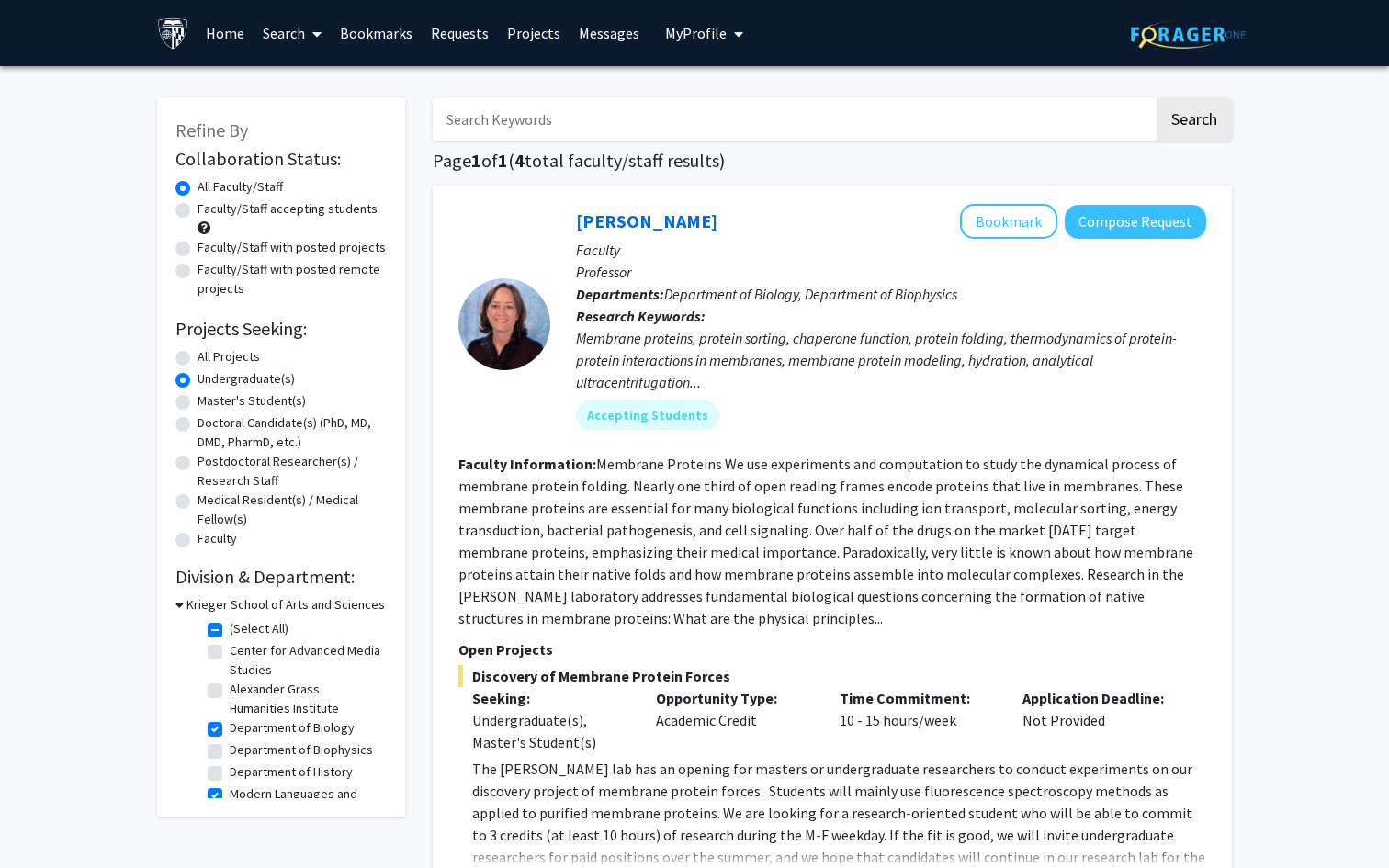
scroll to position [110, 0]
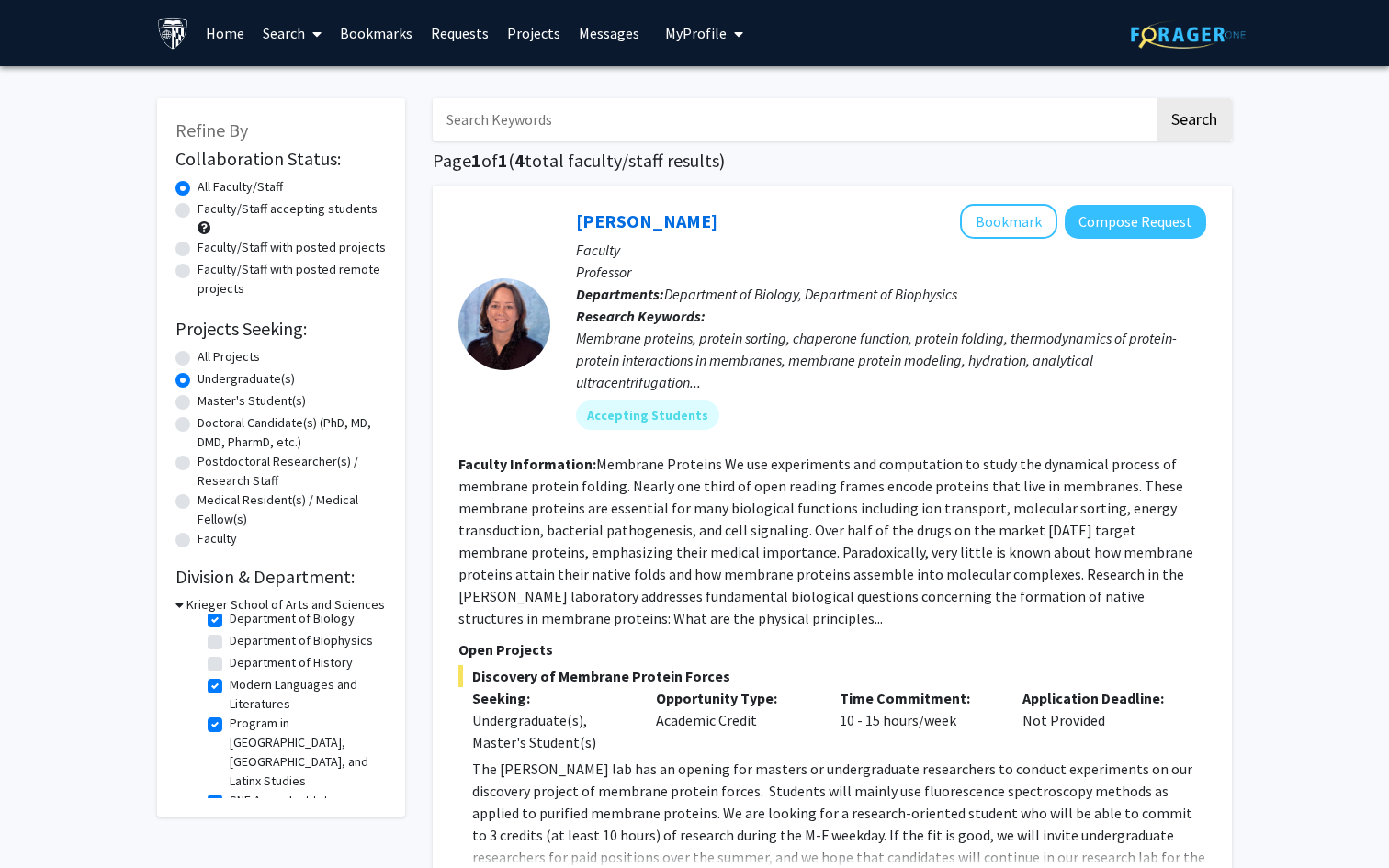
click at [229, 688] on label "Modern Languages and Literatures" at bounding box center [306, 694] width 153 height 39
click at [229, 687] on input "Modern Languages and Literatures" at bounding box center [235, 680] width 12 height 12
checkbox input "false"
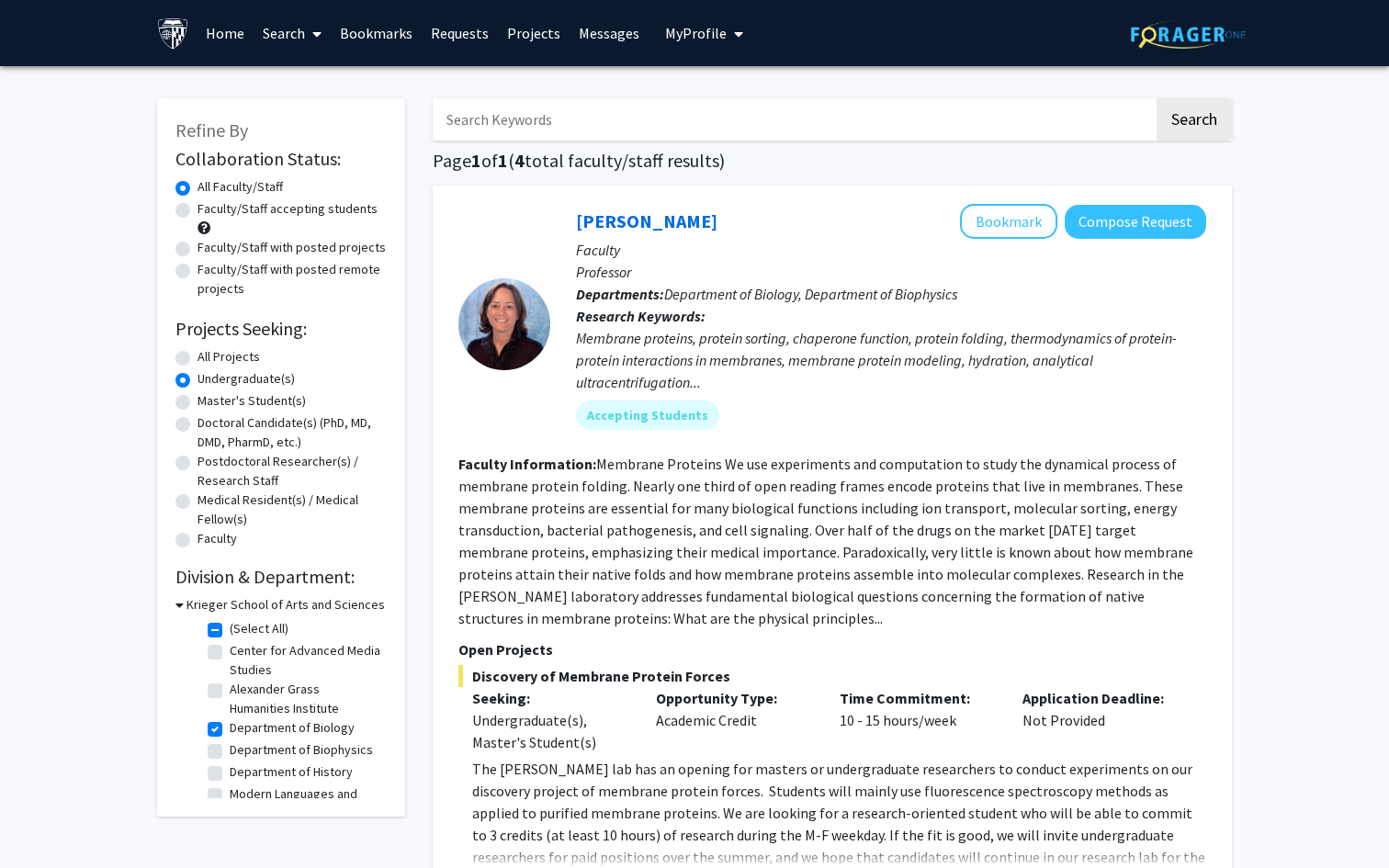
scroll to position [110, 0]
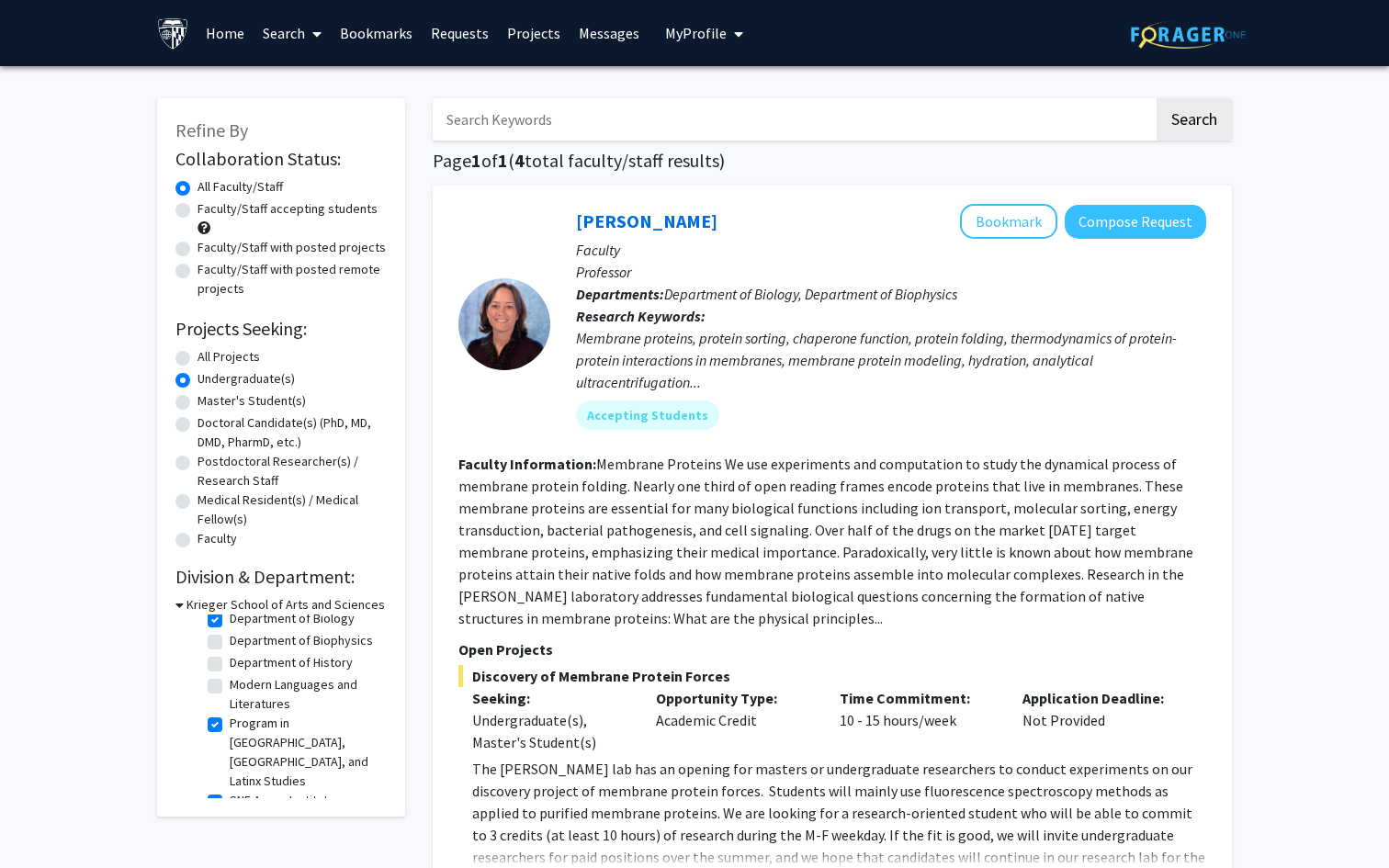
click at [229, 728] on label "Program in Latin American, Caribbean, and Latinx Studies" at bounding box center [306, 752] width 153 height 77
click at [229, 725] on input "Program in Latin American, Caribbean, and Latinx Studies" at bounding box center [235, 719] width 12 height 12
checkbox input "false"
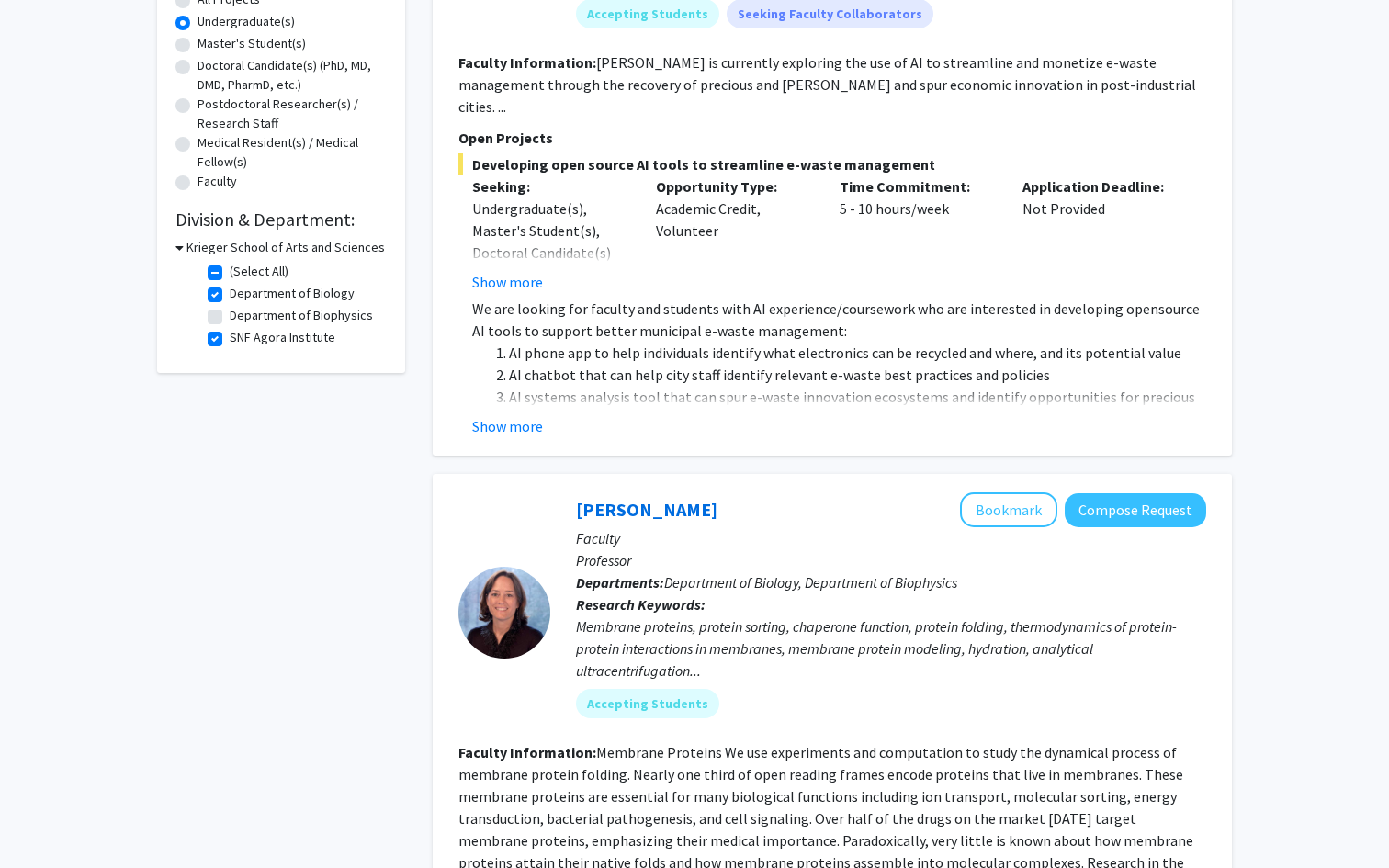
scroll to position [133, 0]
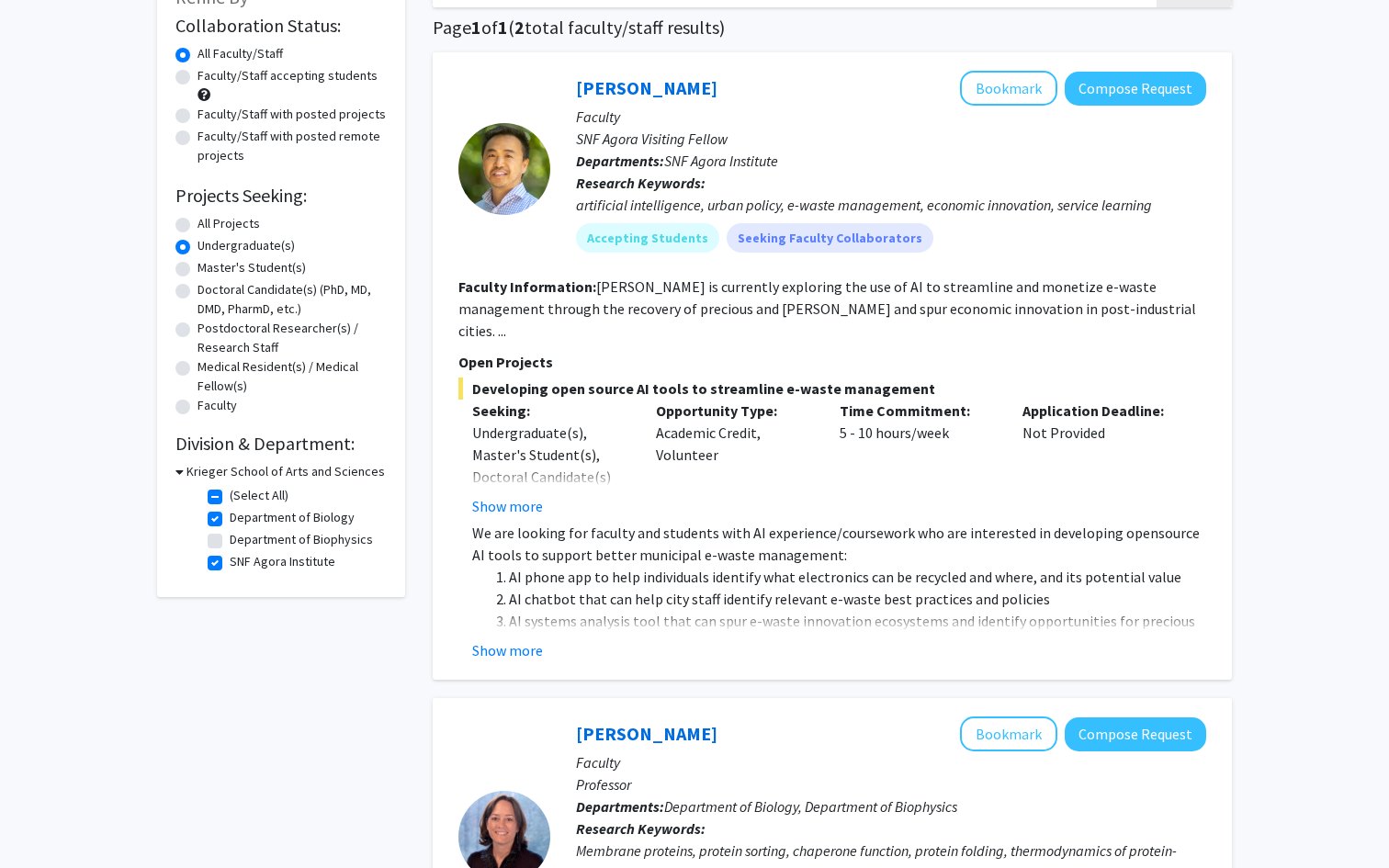
click at [229, 566] on label "SNF Agora Institute" at bounding box center [282, 561] width 106 height 19
click at [229, 564] on input "SNF Agora Institute" at bounding box center [235, 558] width 12 height 12
checkbox input "false"
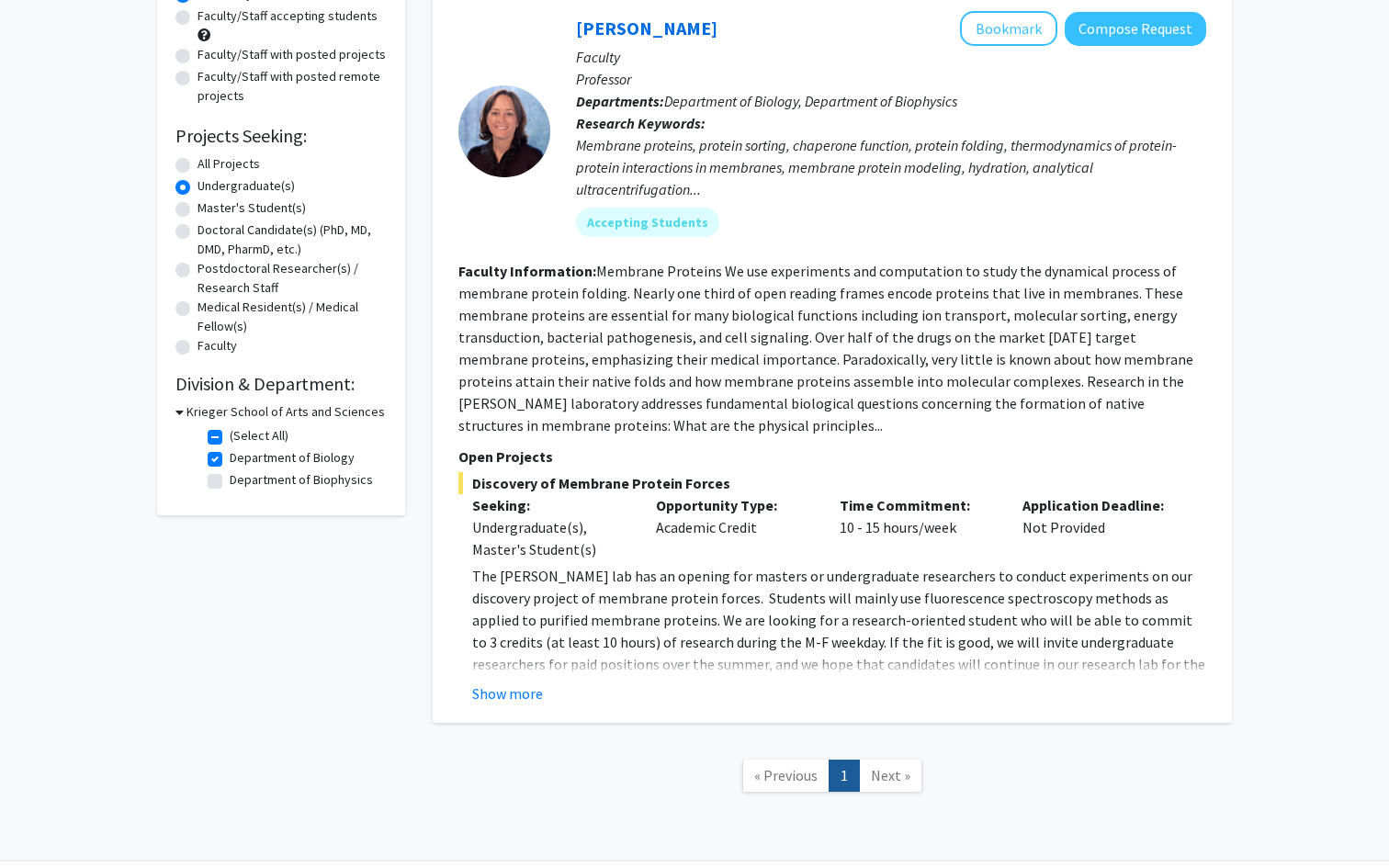
scroll to position [194, 0]
click at [483, 691] on button "Show more" at bounding box center [507, 692] width 71 height 22
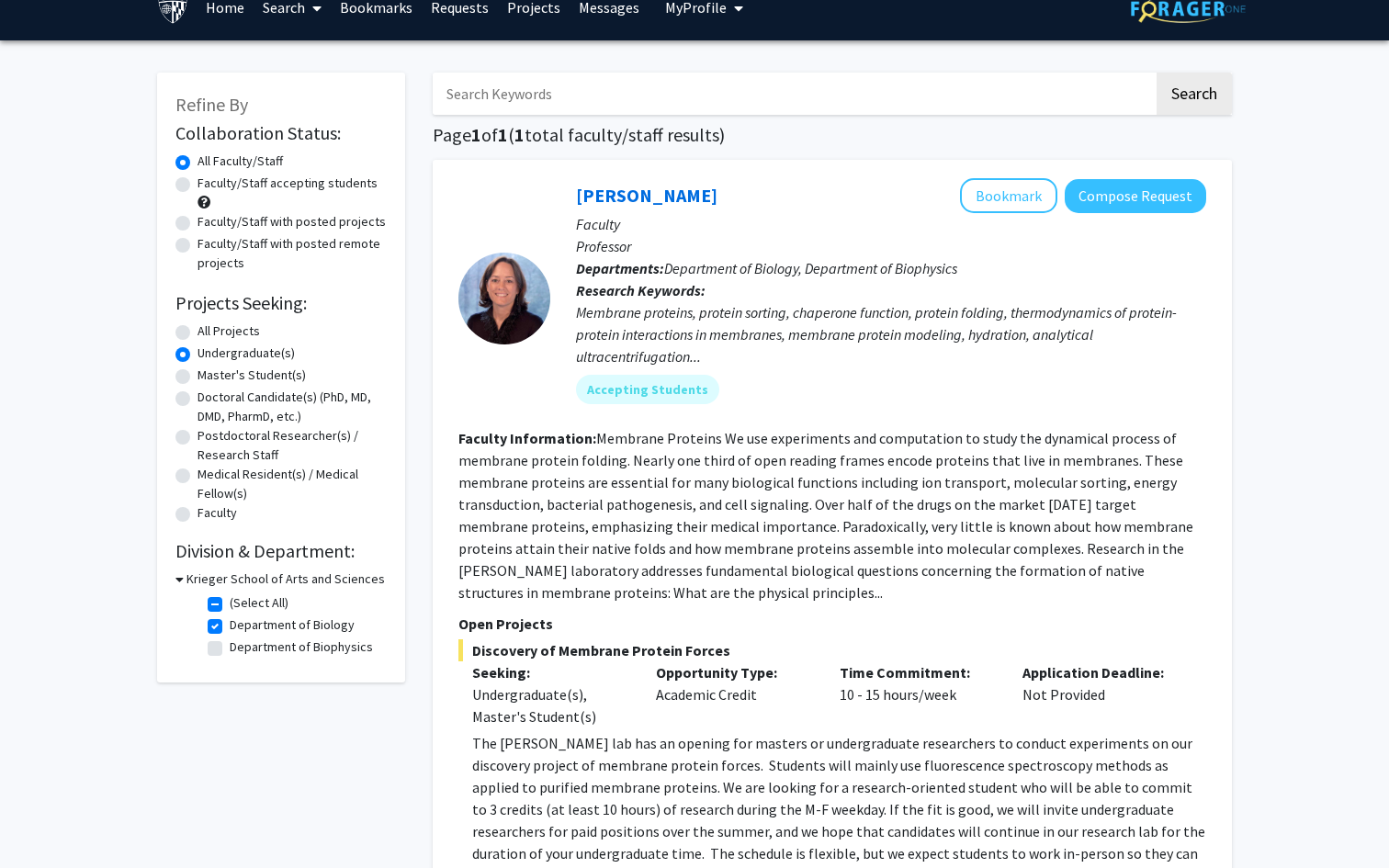
scroll to position [0, 0]
